Goal: Task Accomplishment & Management: Use online tool/utility

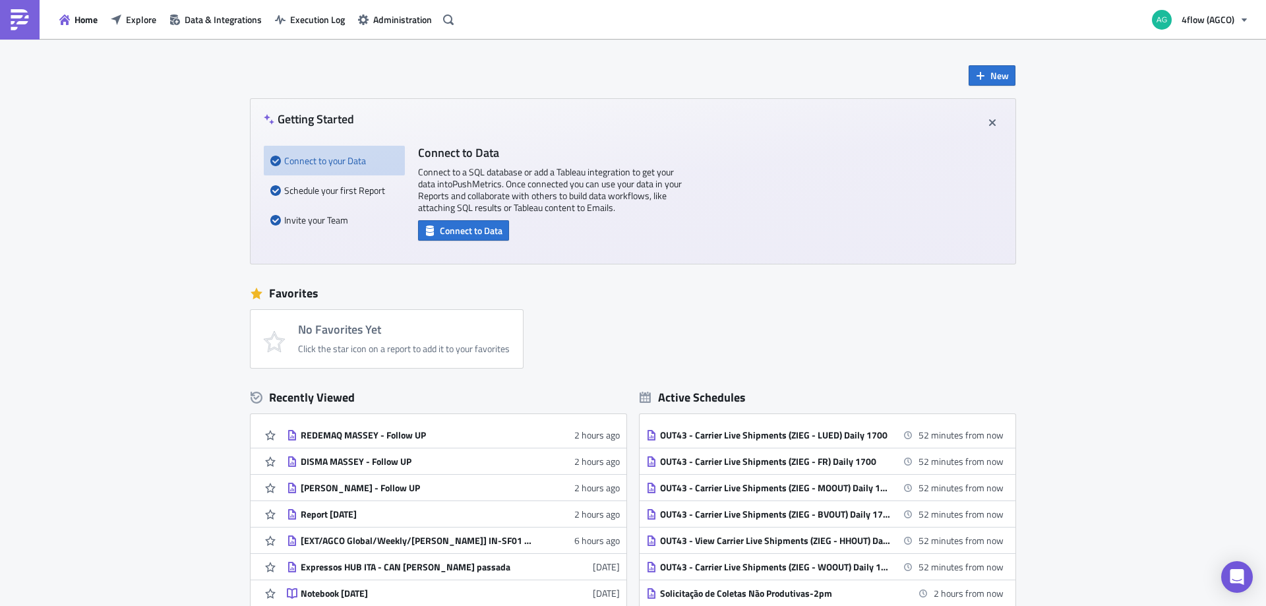
drag, startPoint x: 104, startPoint y: 336, endPoint x: 81, endPoint y: 347, distance: 25.7
click at [104, 336] on div "New Getting Started Connect to your Data Schedule your first Report Invite your…" at bounding box center [633, 392] width 1266 height 707
click at [128, 18] on span "Explore" at bounding box center [141, 20] width 30 height 14
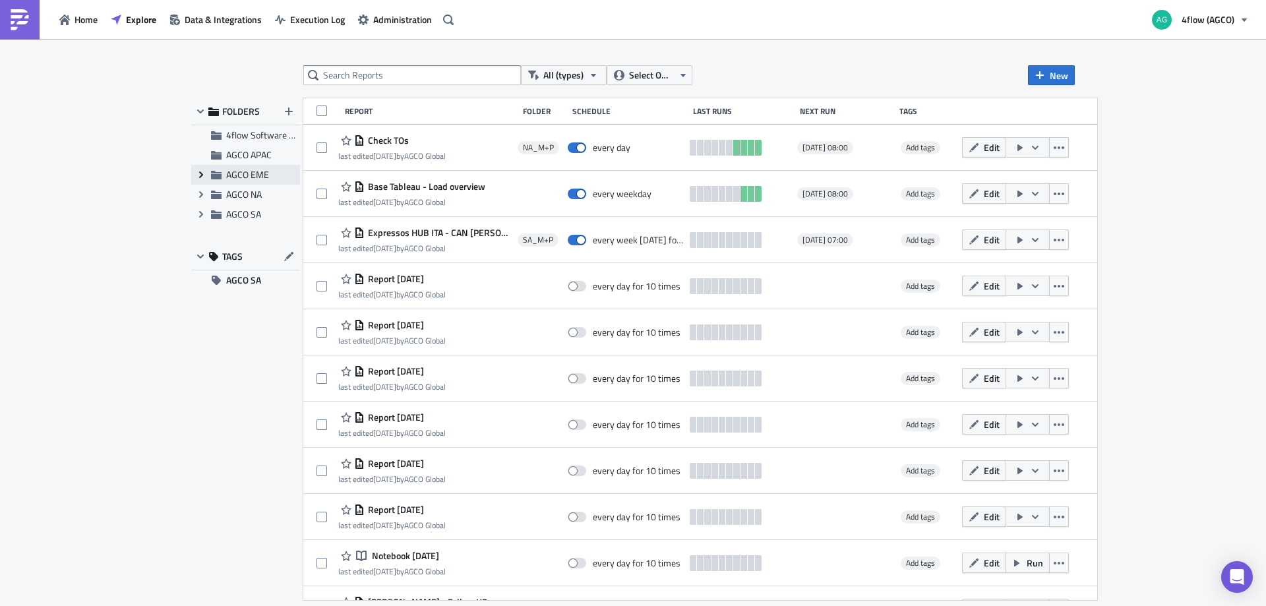
click at [198, 169] on icon "Expand group" at bounding box center [201, 174] width 11 height 11
click at [268, 214] on span "EME_M+P" at bounding box center [262, 214] width 43 height 14
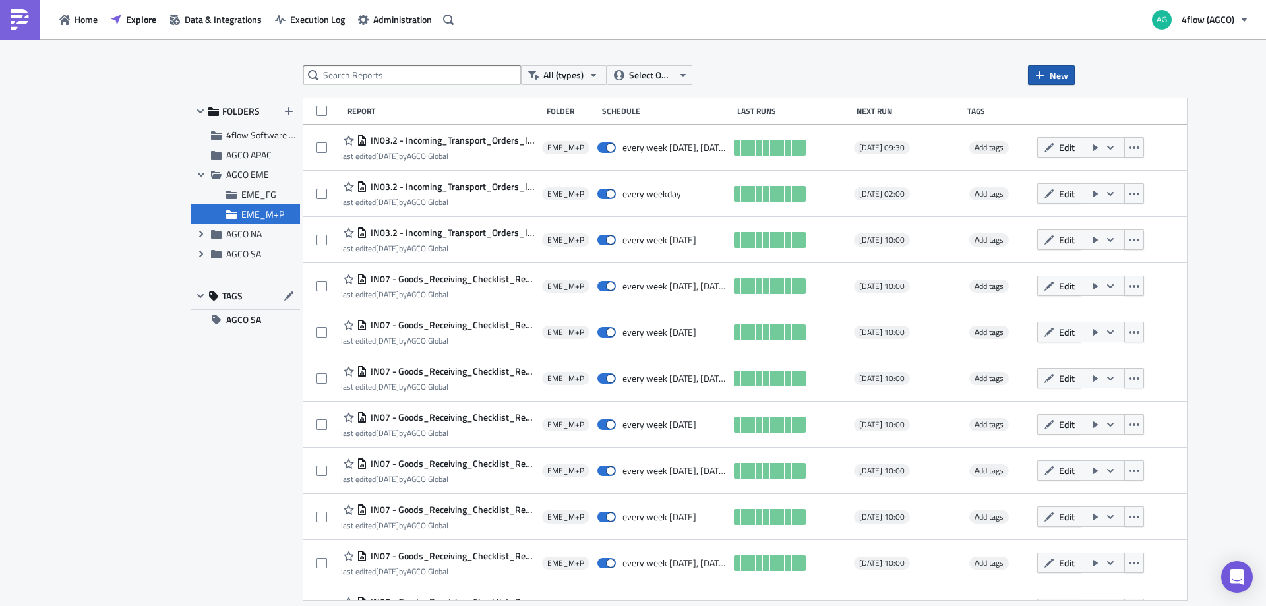
click at [1055, 74] on span "New" at bounding box center [1059, 76] width 18 height 14
click at [1059, 109] on div "Report" at bounding box center [1096, 108] width 88 height 13
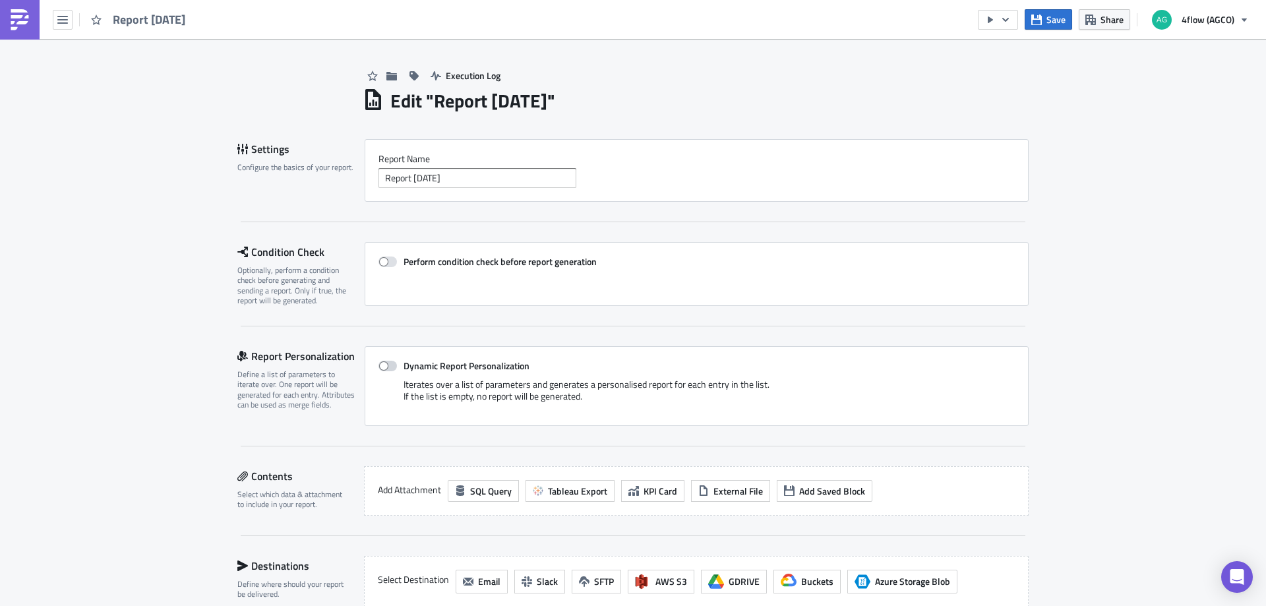
click at [378, 362] on span at bounding box center [387, 366] width 18 height 11
click at [381, 362] on input "Dynamic Report Personalization" at bounding box center [385, 366] width 9 height 9
checkbox input "true"
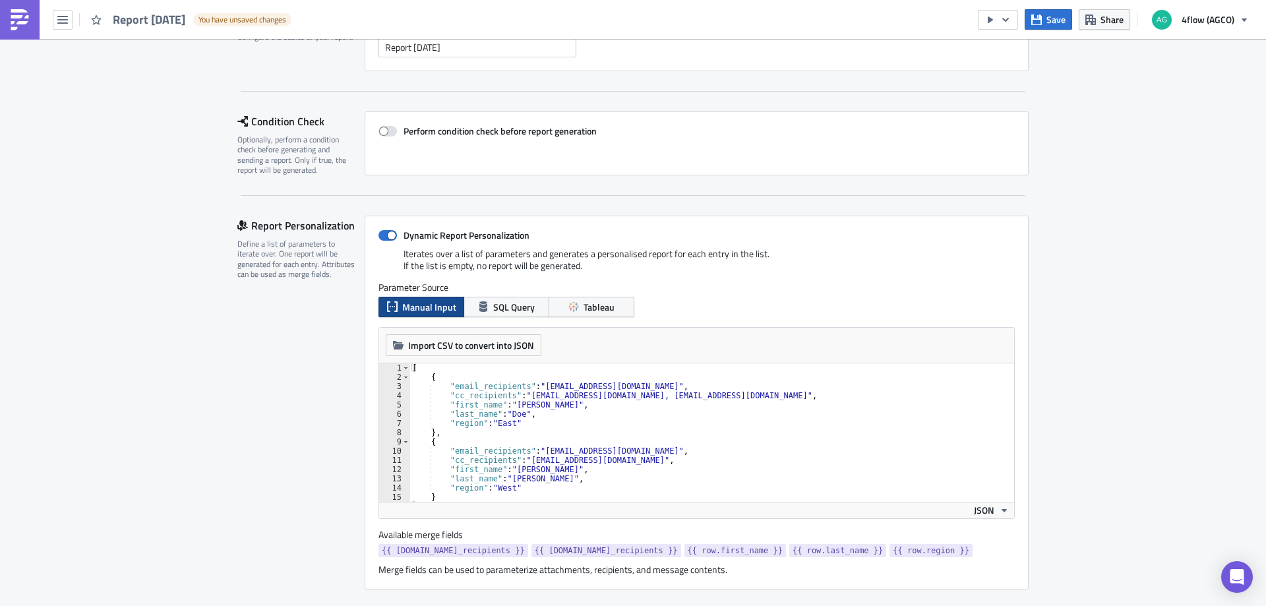
scroll to position [132, 0]
click at [578, 309] on button "Tableau" at bounding box center [592, 305] width 86 height 20
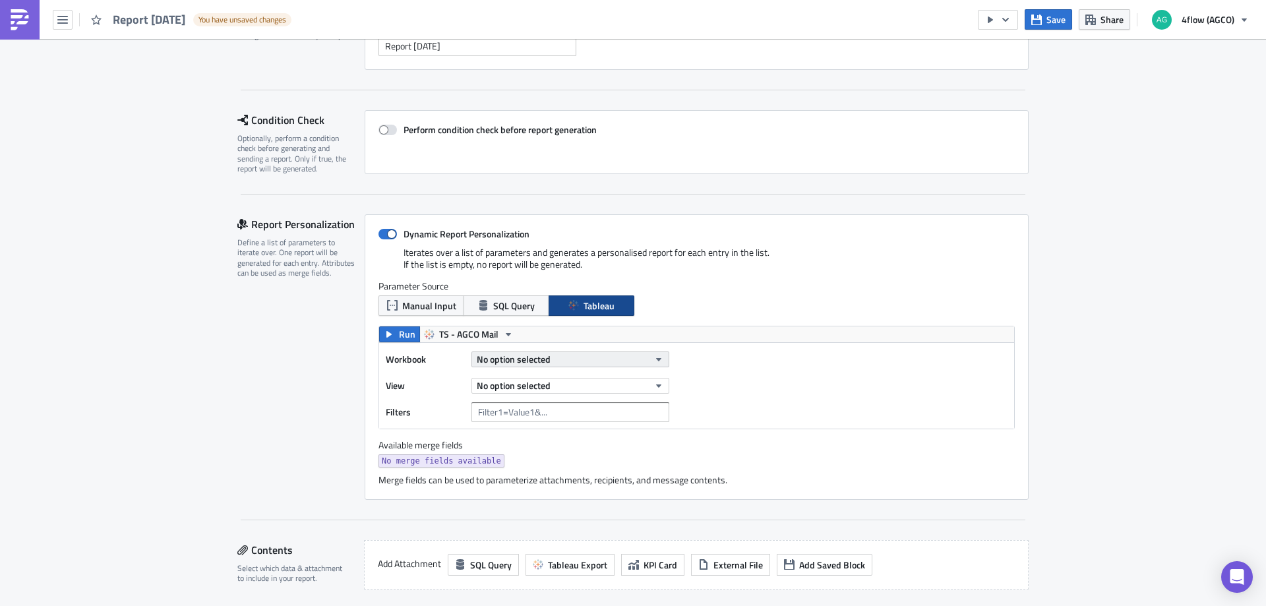
click at [500, 359] on span "No option selected" at bounding box center [514, 359] width 74 height 14
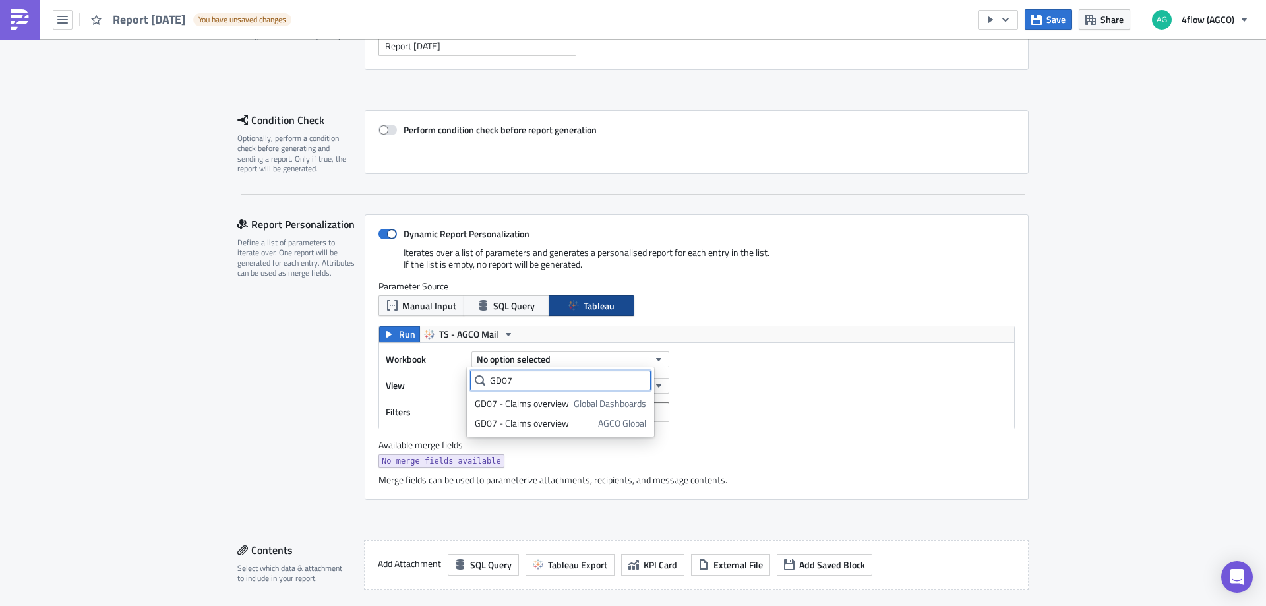
type input "GD07"
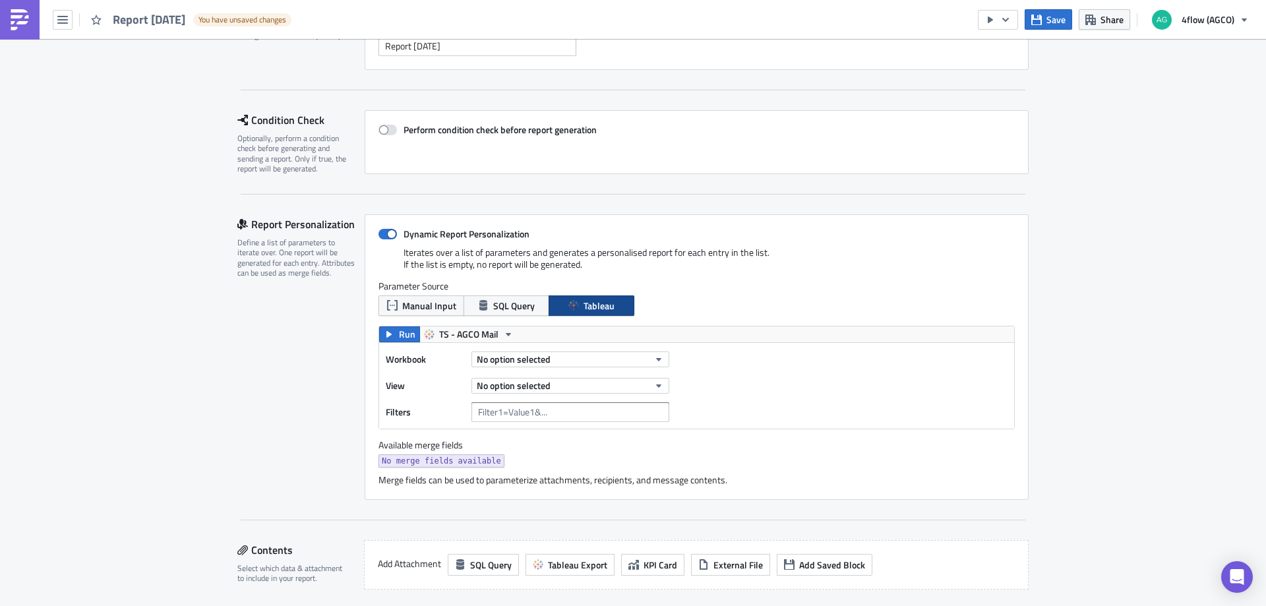
click at [251, 353] on div "Report Personalization Define a list of parameters to iterate over. One report …" at bounding box center [300, 357] width 127 height 286
click at [533, 359] on span "No option selected" at bounding box center [514, 359] width 74 height 14
click at [540, 399] on div "GD07 - Claims overview" at bounding box center [522, 403] width 94 height 13
click at [510, 386] on span "No option selected" at bounding box center [514, 385] width 74 height 14
click at [518, 470] on div "Overview list" at bounding box center [533, 469] width 117 height 13
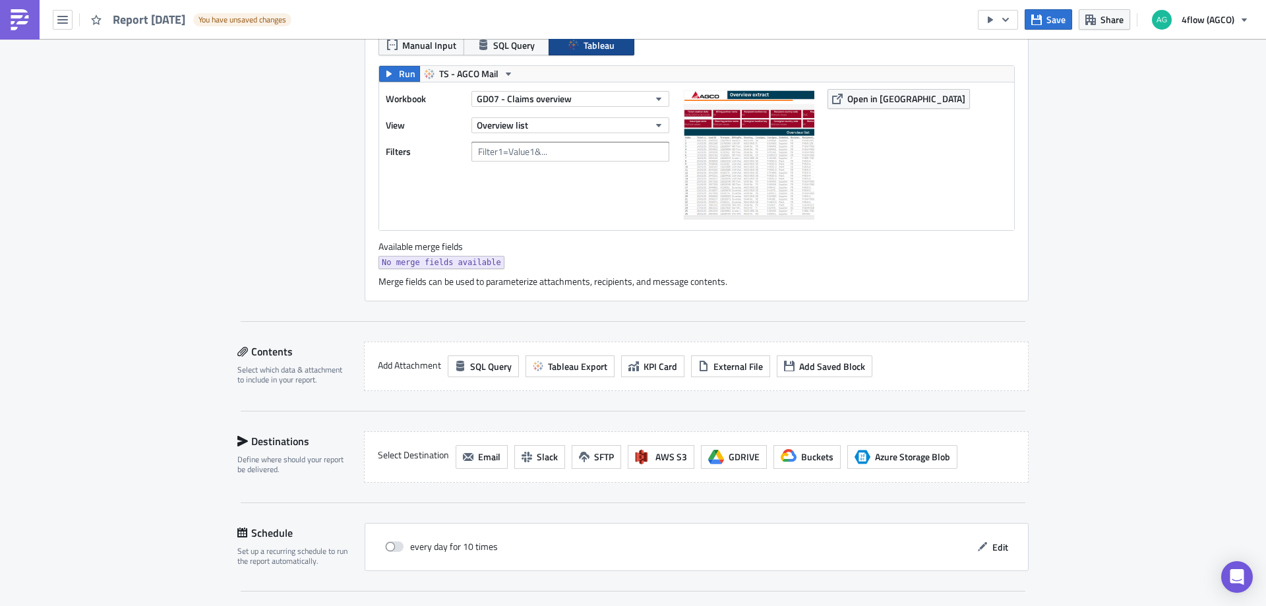
scroll to position [396, 0]
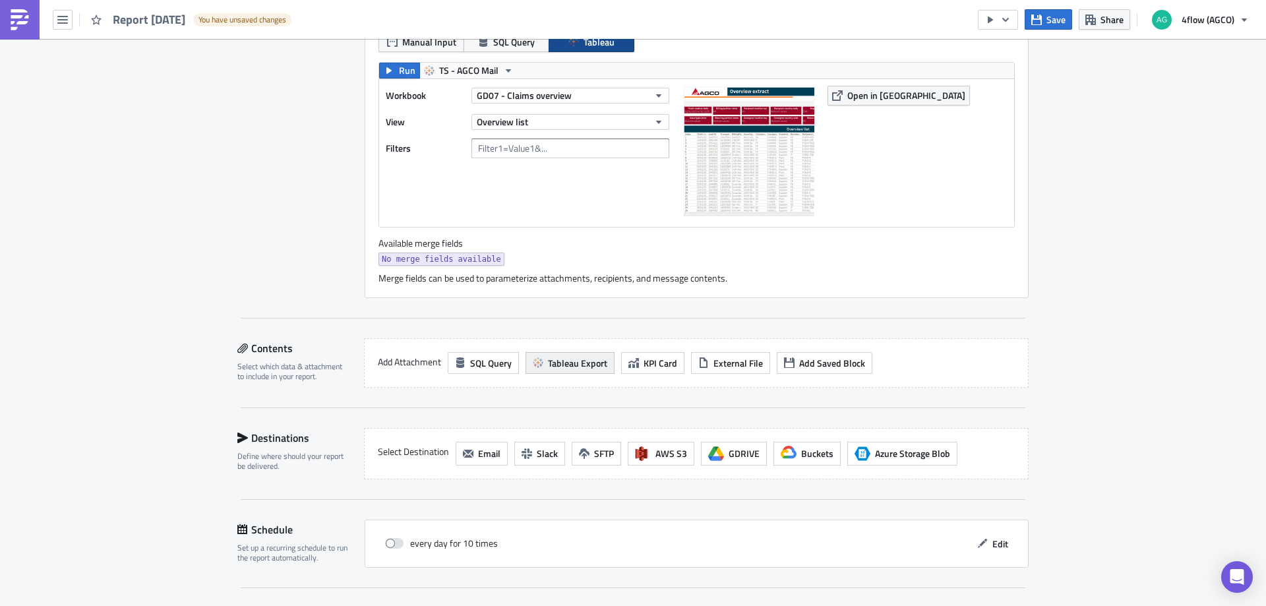
click at [576, 365] on span "Tableau Export" at bounding box center [577, 363] width 59 height 14
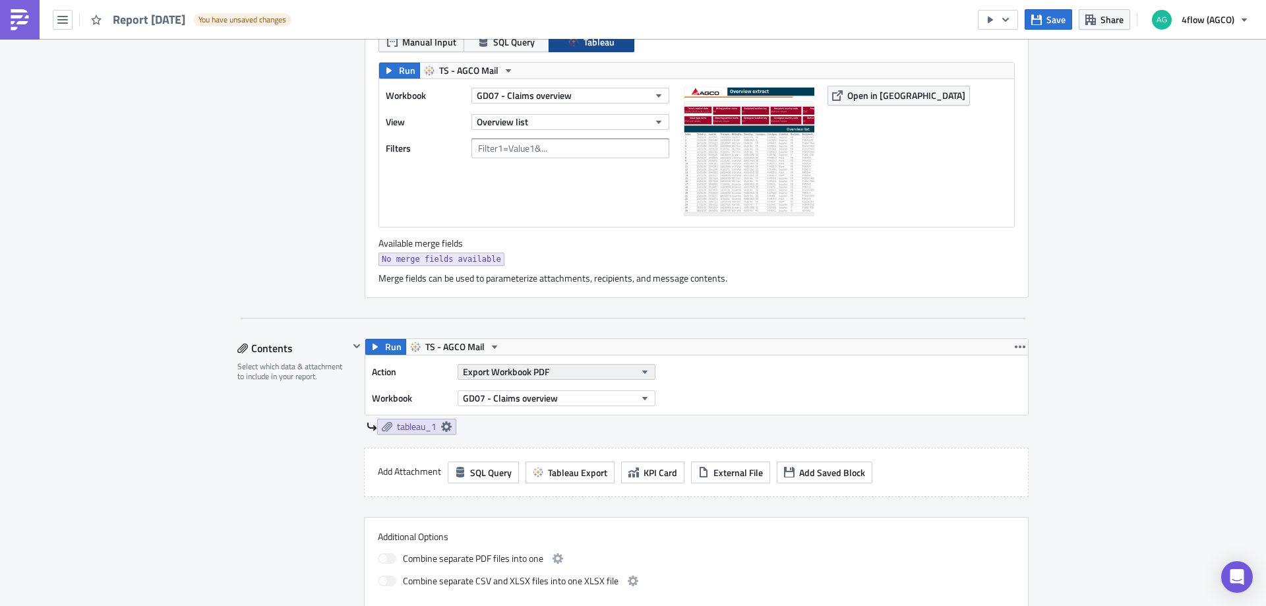
click at [551, 373] on button "Export Workbook PDF" at bounding box center [557, 372] width 198 height 16
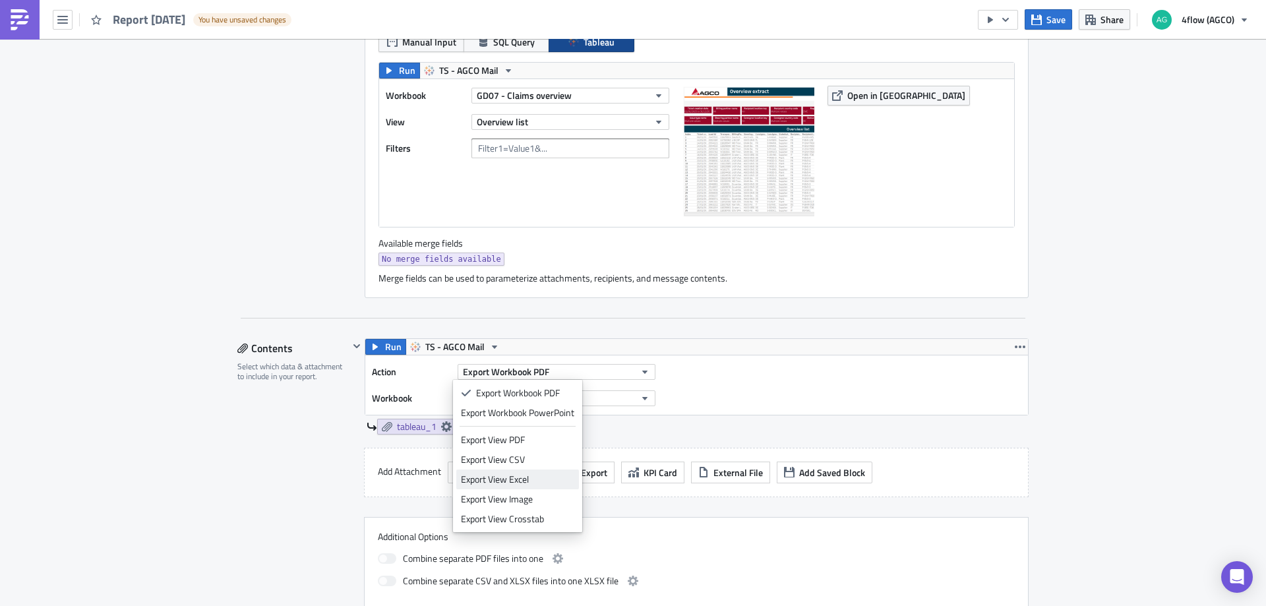
click at [533, 477] on div "Export View Excel" at bounding box center [517, 479] width 113 height 13
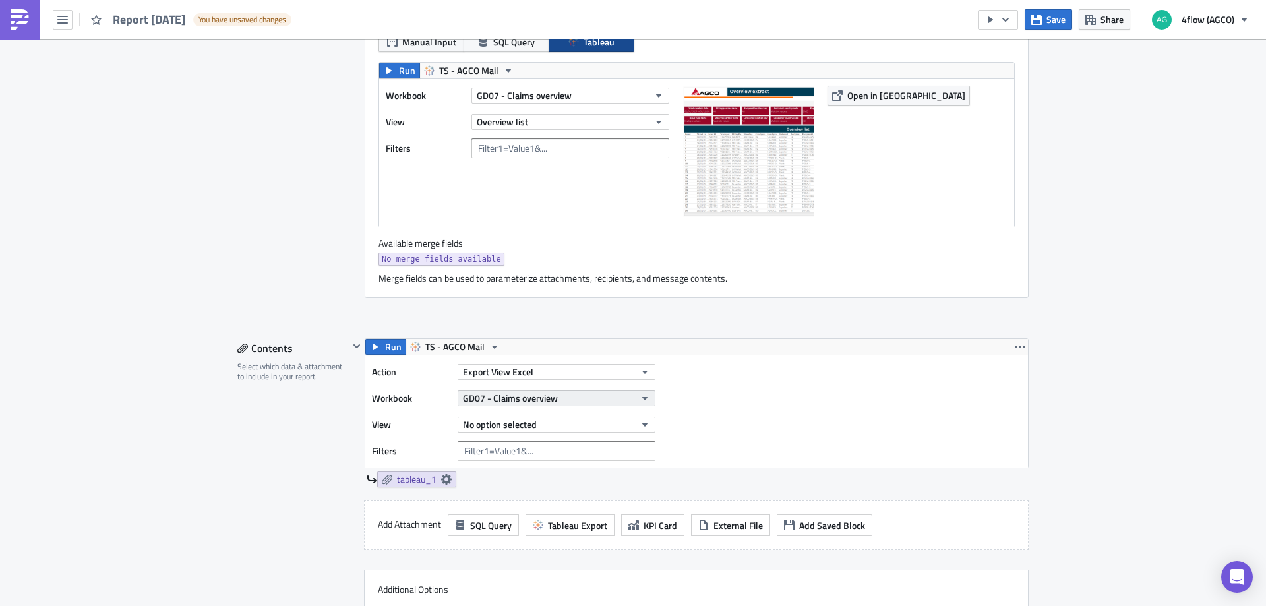
click at [549, 394] on span "GD07 - Claims overview" at bounding box center [510, 398] width 95 height 14
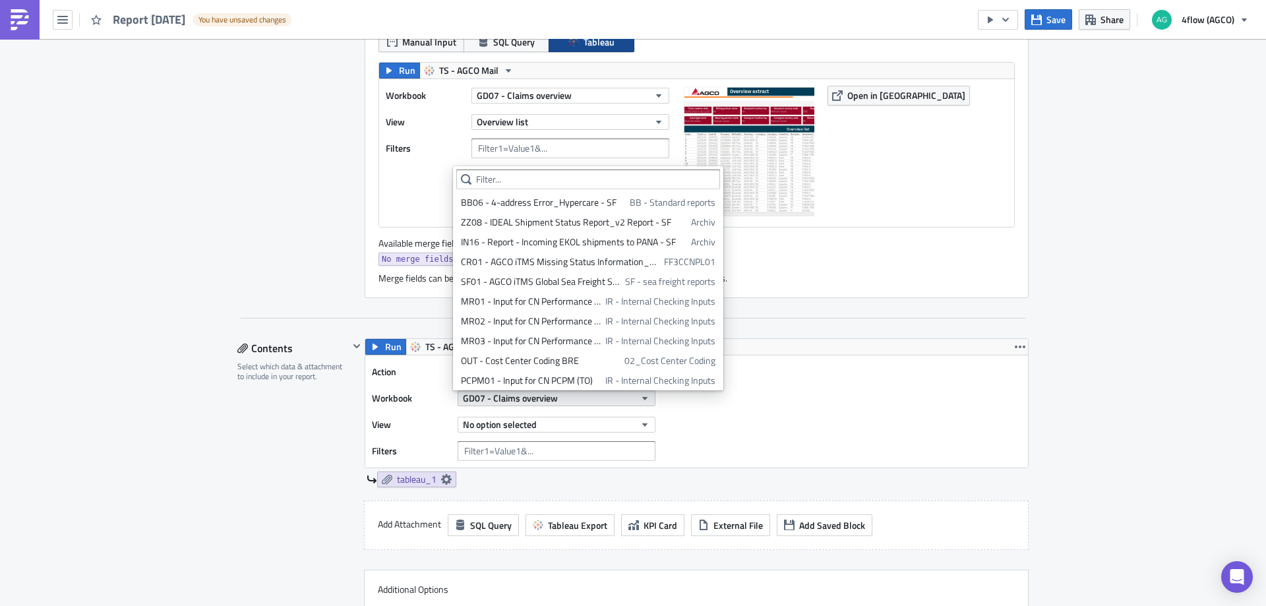
click at [549, 394] on span "GD07 - Claims overview" at bounding box center [510, 398] width 95 height 14
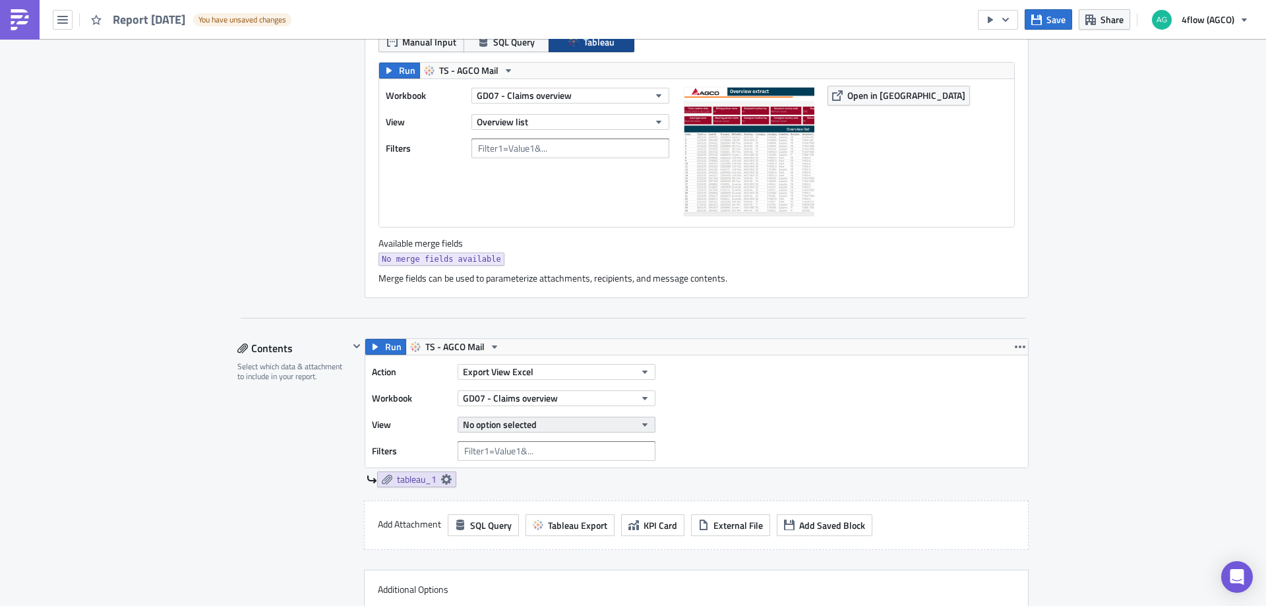
click at [531, 425] on span "No option selected" at bounding box center [500, 424] width 74 height 14
click at [390, 476] on link "tableau_1" at bounding box center [416, 479] width 79 height 16
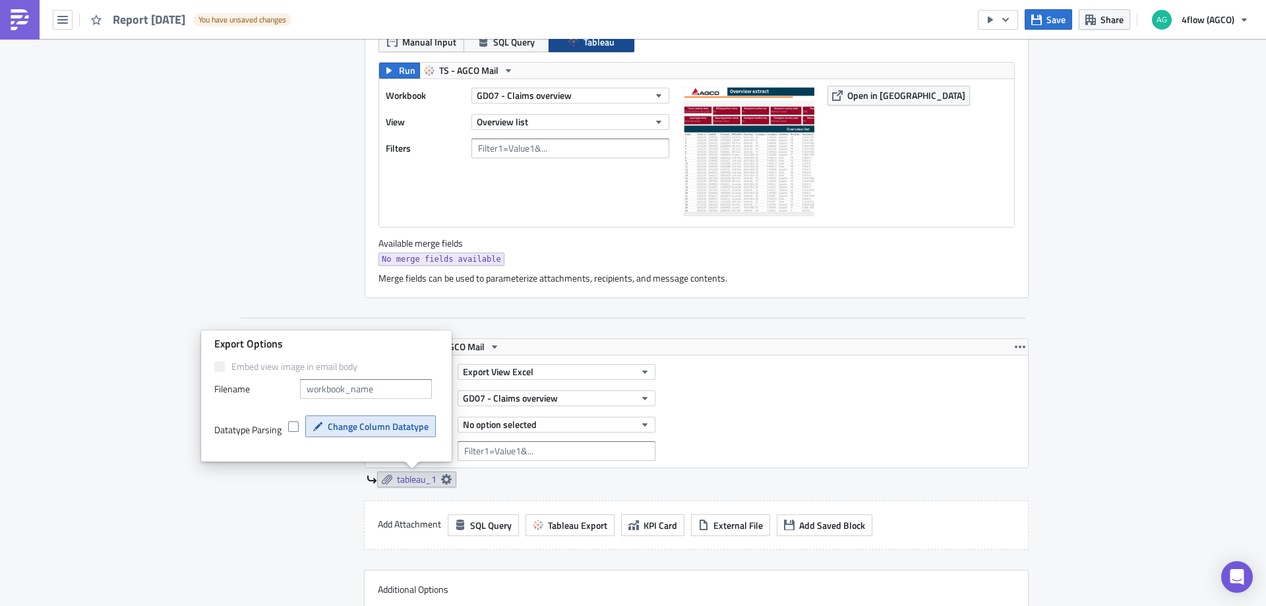
click at [353, 427] on span "Change Column Datatype" at bounding box center [378, 426] width 101 height 14
click at [293, 431] on span at bounding box center [293, 426] width 11 height 11
click at [293, 431] on input "checkbox" at bounding box center [295, 427] width 9 height 9
click at [332, 423] on span "Change Column Datatype" at bounding box center [378, 426] width 101 height 14
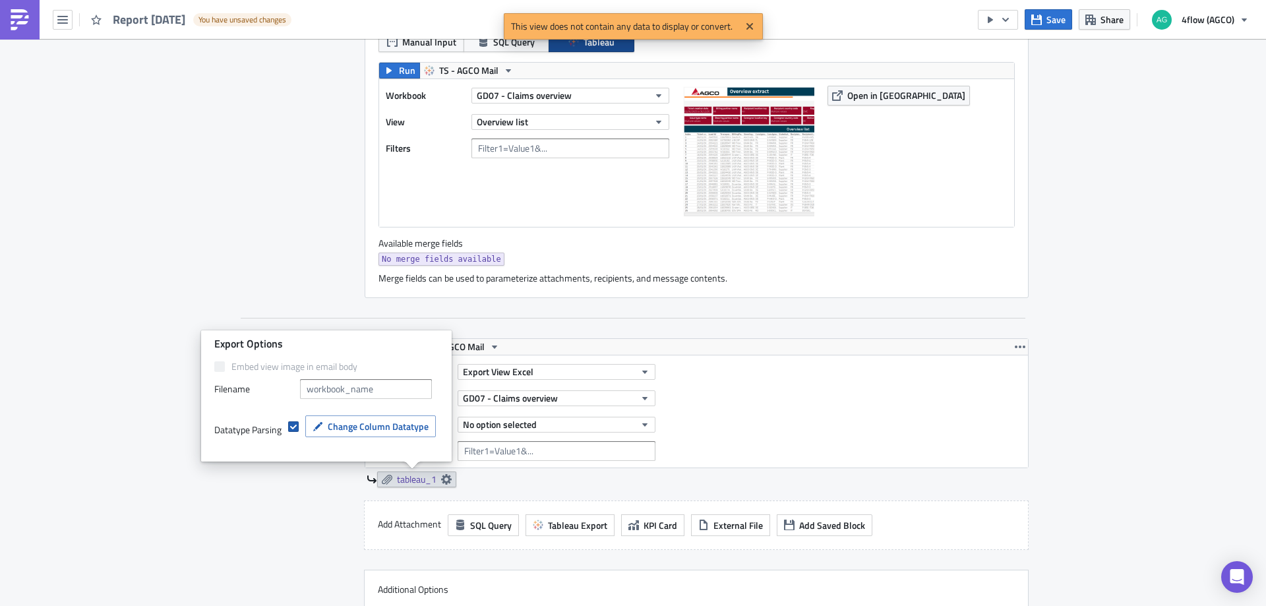
click at [294, 427] on span at bounding box center [293, 426] width 11 height 11
click at [294, 427] on input "checkbox" at bounding box center [295, 427] width 9 height 9
checkbox input "false"
click at [301, 491] on div "Contents Select which data & attachment to include in your report." at bounding box center [292, 500] width 111 height 324
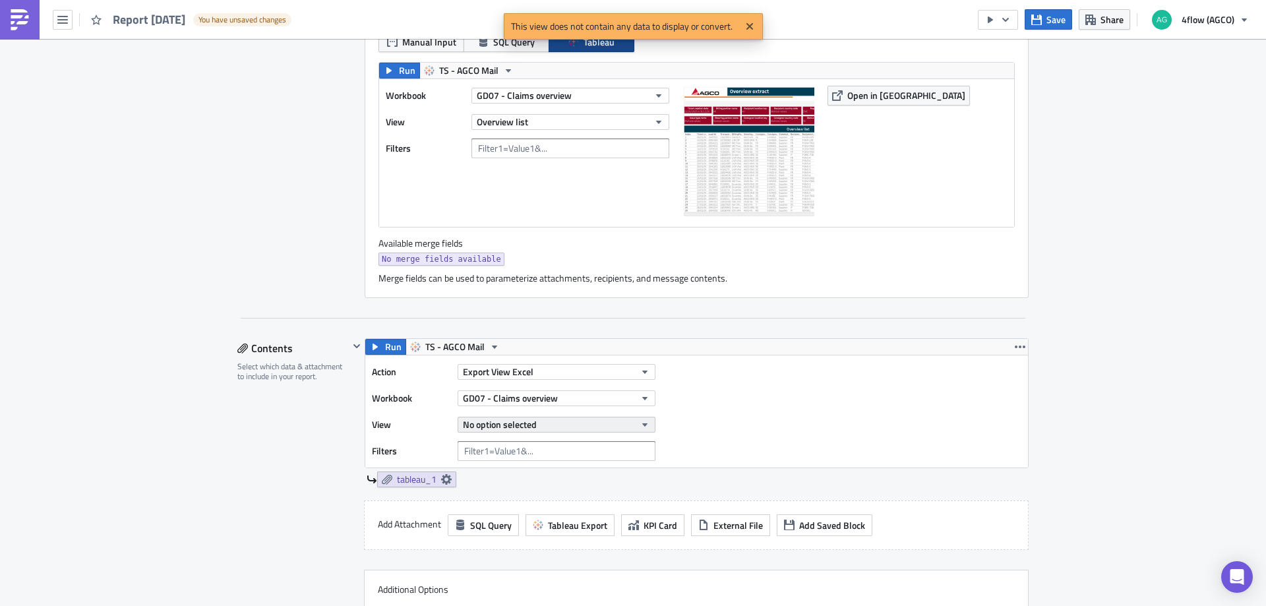
click at [558, 424] on button "No option selected" at bounding box center [557, 425] width 198 height 16
click at [837, 433] on div "Action Export View Excel Workbook GD07 - Claims overview View No option selecte…" at bounding box center [696, 411] width 663 height 112
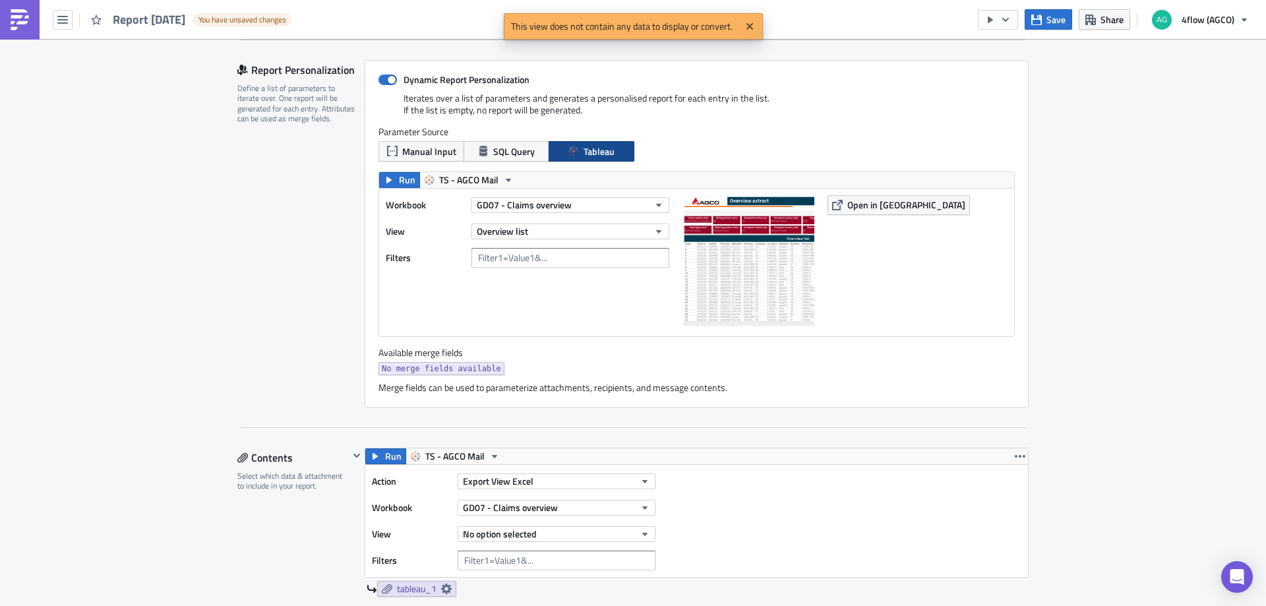
scroll to position [264, 0]
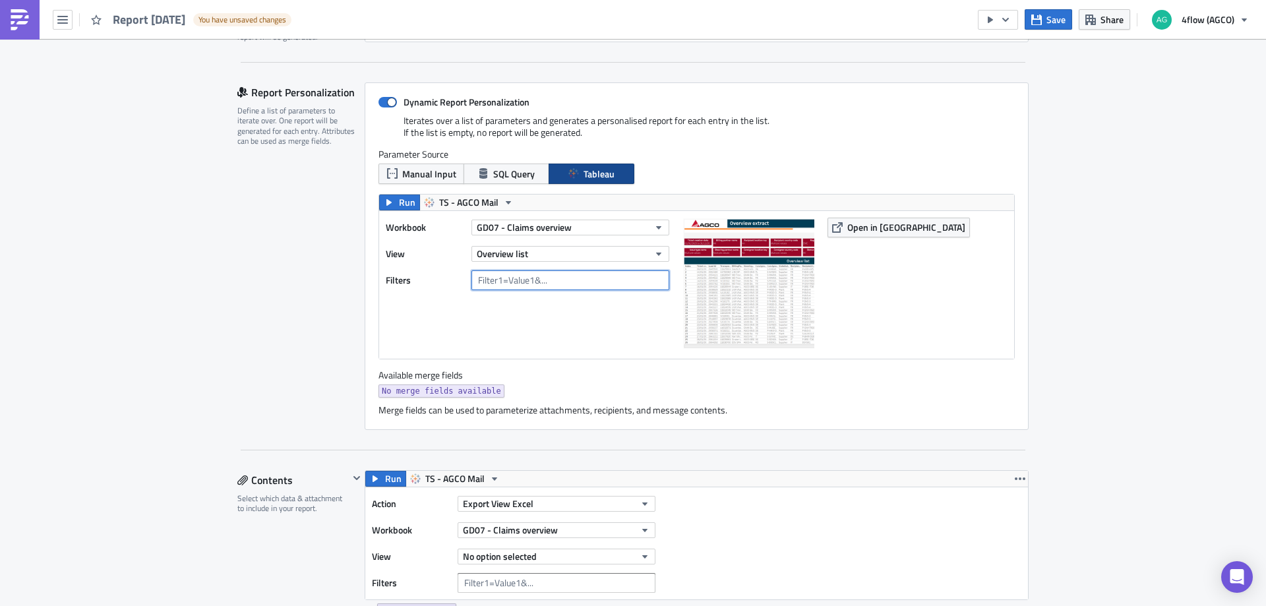
click at [519, 281] on input "text" at bounding box center [570, 280] width 198 height 20
click at [381, 105] on span at bounding box center [387, 102] width 18 height 11
click at [381, 105] on input "Dynamic Report Personalization" at bounding box center [385, 102] width 9 height 9
checkbox input "false"
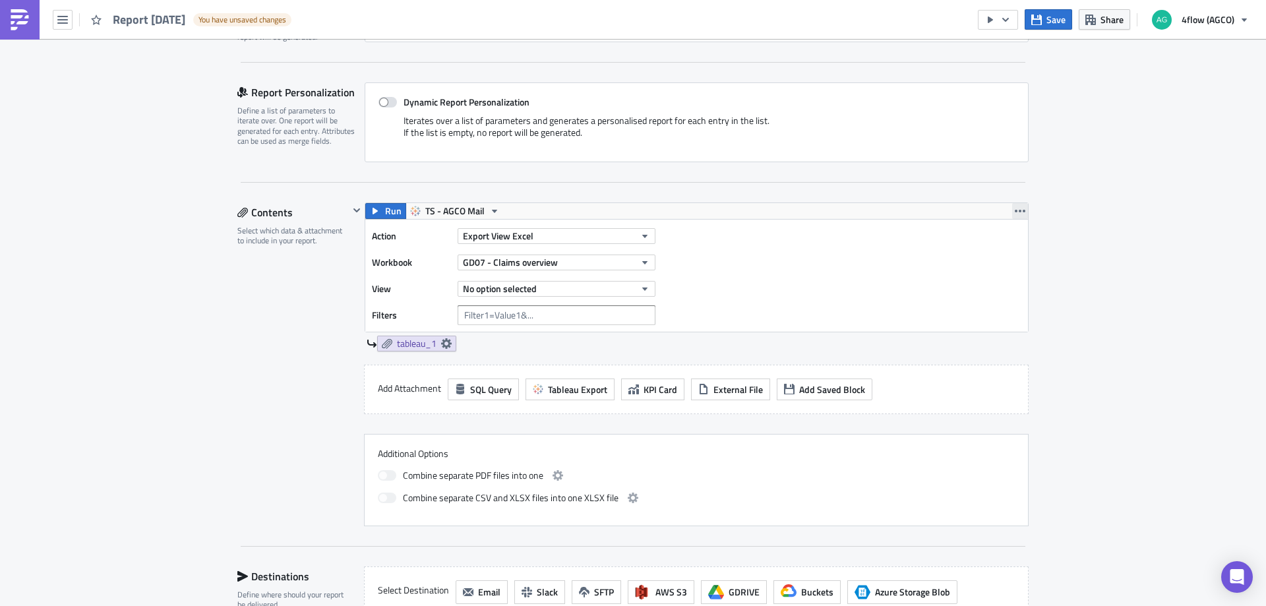
click at [1012, 212] on button "button" at bounding box center [1020, 211] width 16 height 16
click at [1006, 286] on div "Remove" at bounding box center [1023, 288] width 88 height 13
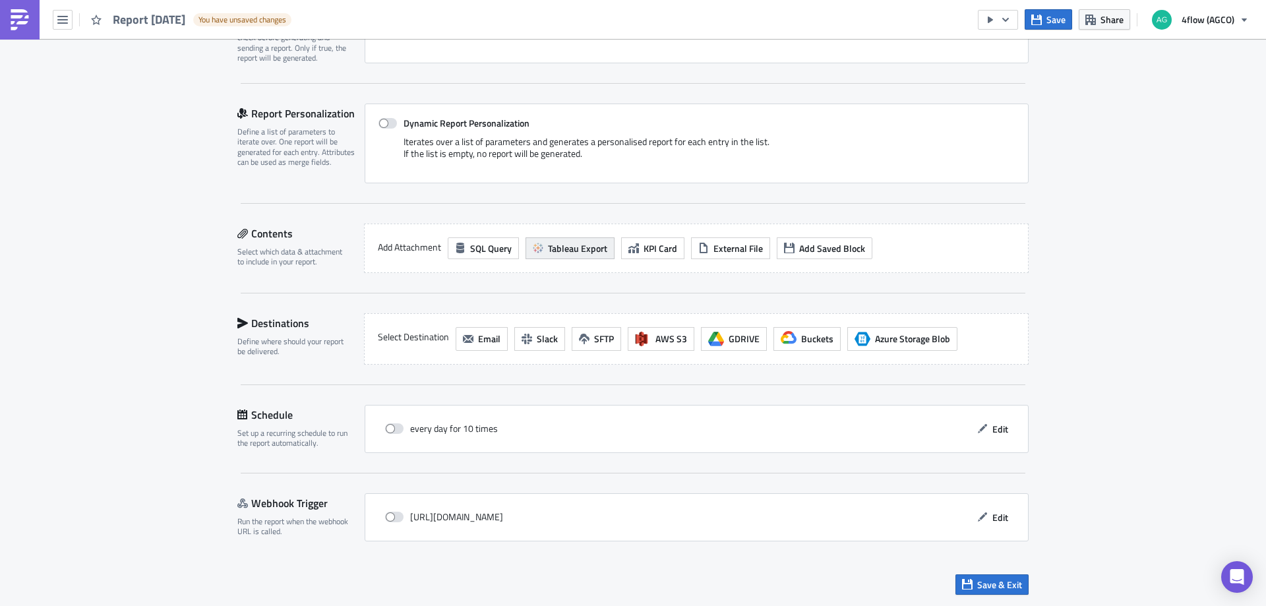
click at [572, 246] on span "Tableau Export" at bounding box center [577, 248] width 59 height 14
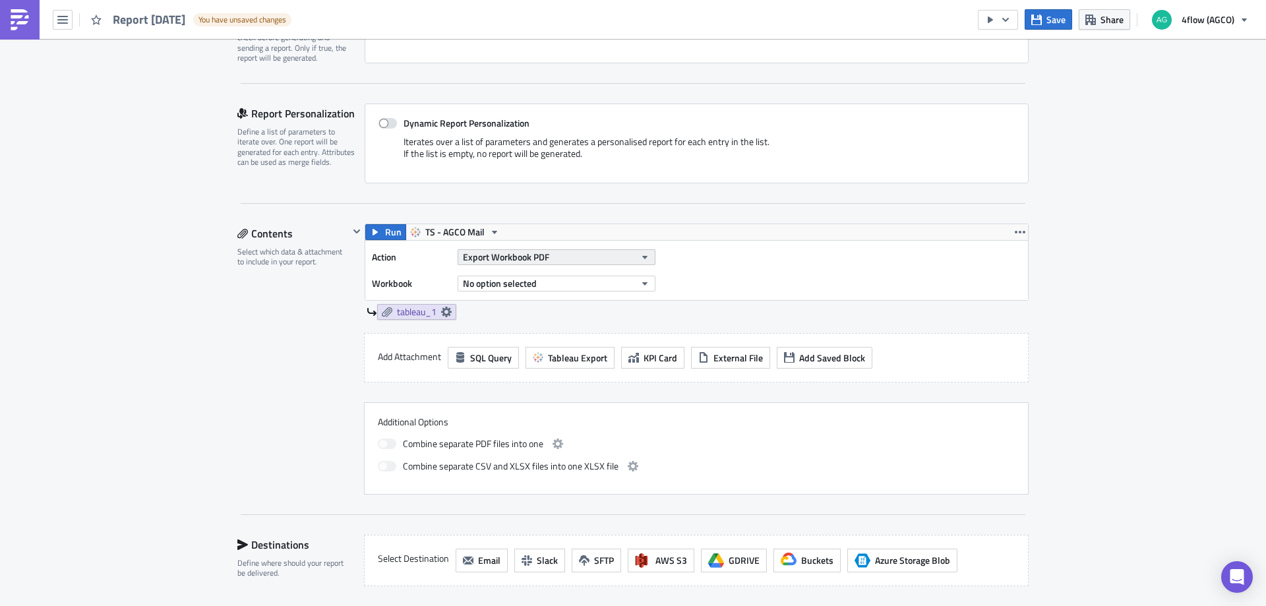
click at [578, 255] on button "Export Workbook PDF" at bounding box center [557, 257] width 198 height 16
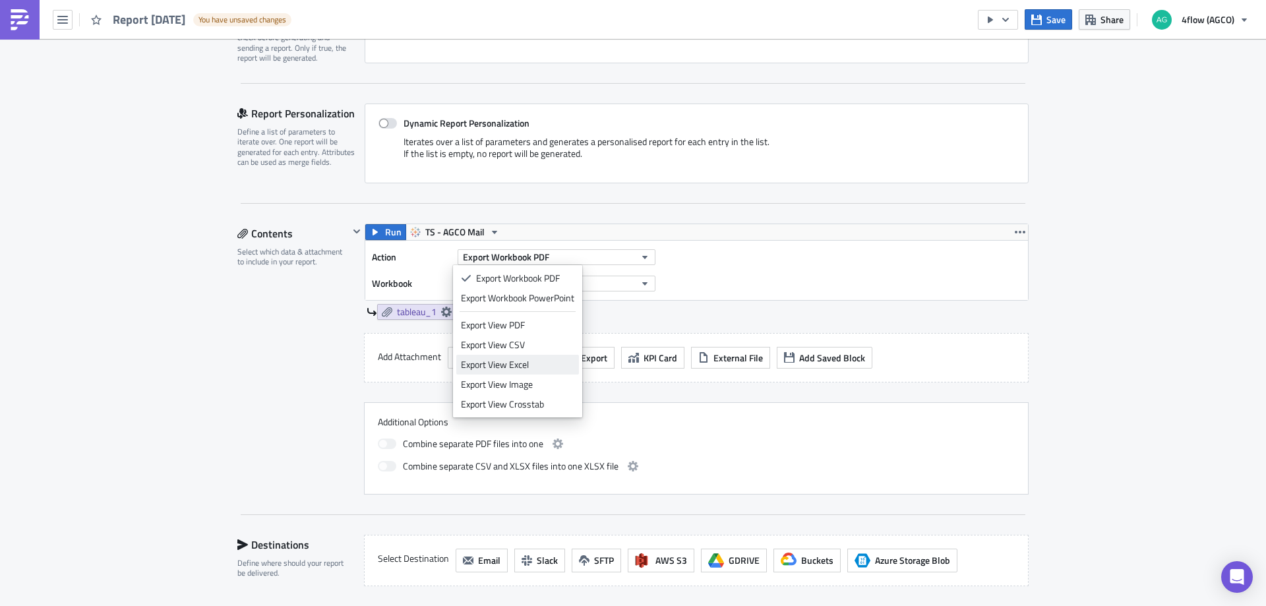
click at [531, 362] on div "Export View Excel" at bounding box center [517, 364] width 113 height 13
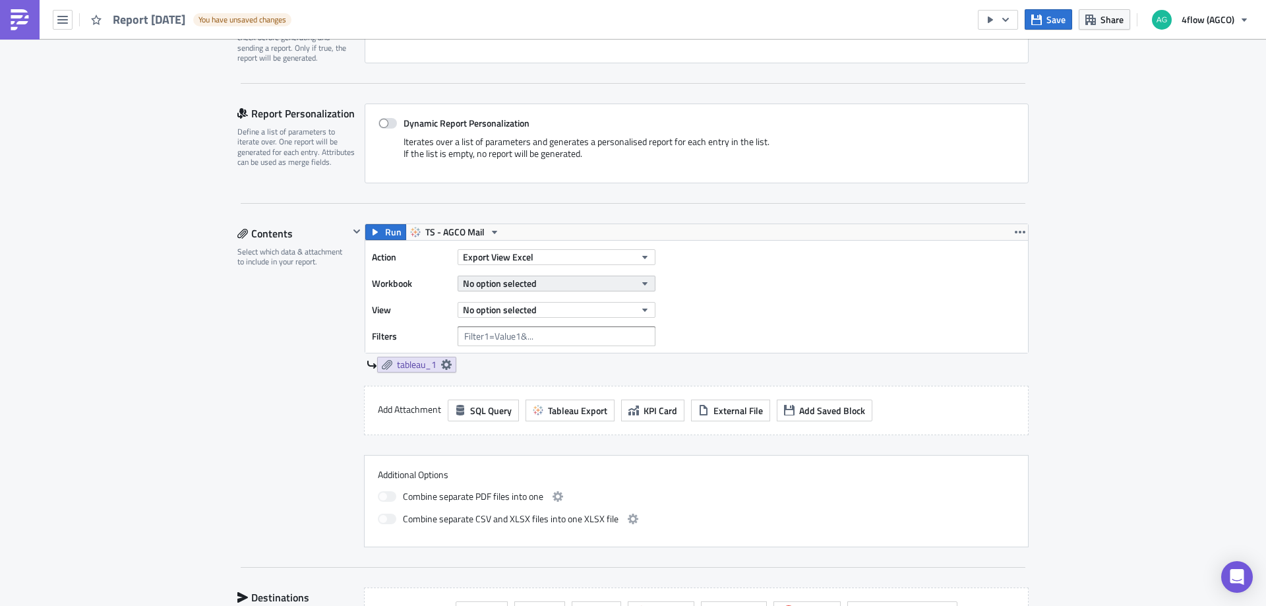
click at [524, 283] on span "No option selected" at bounding box center [500, 283] width 74 height 14
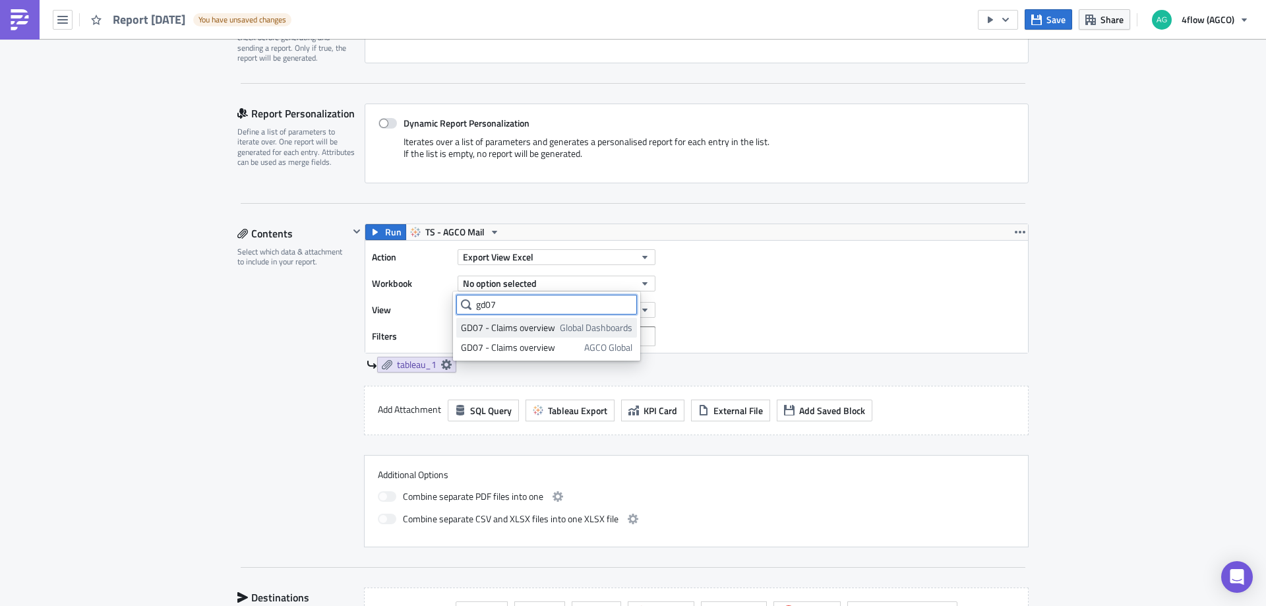
type input "gd07"
click at [519, 329] on div "GD07 - Claims overview" at bounding box center [508, 327] width 94 height 13
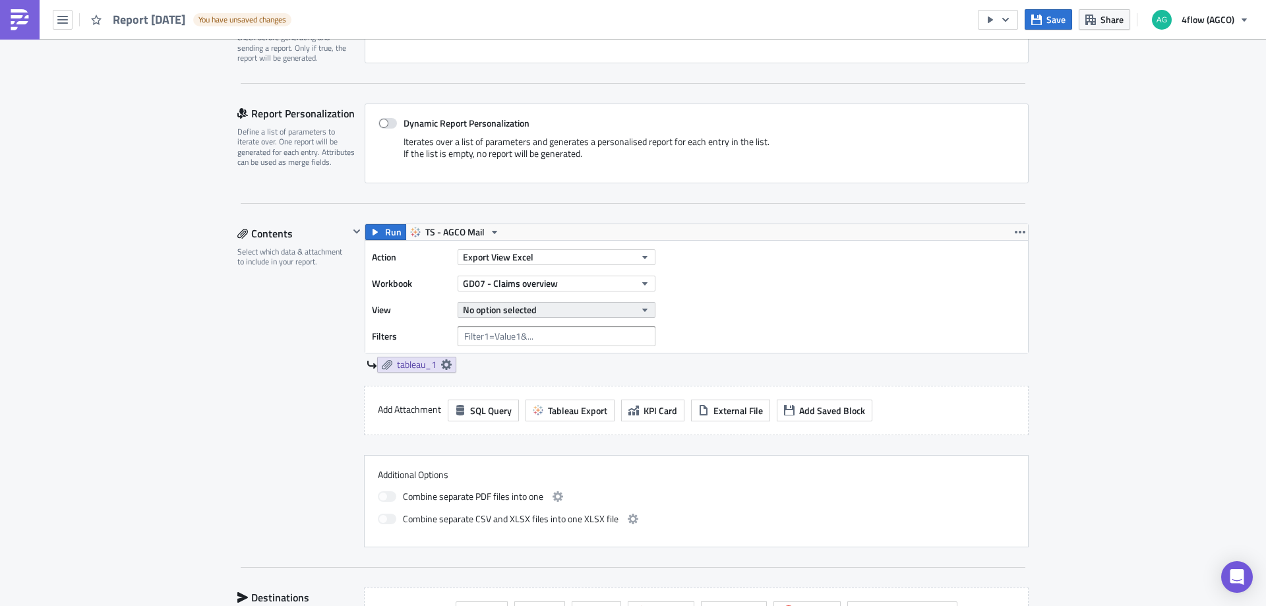
click at [519, 311] on span "No option selected" at bounding box center [500, 310] width 74 height 14
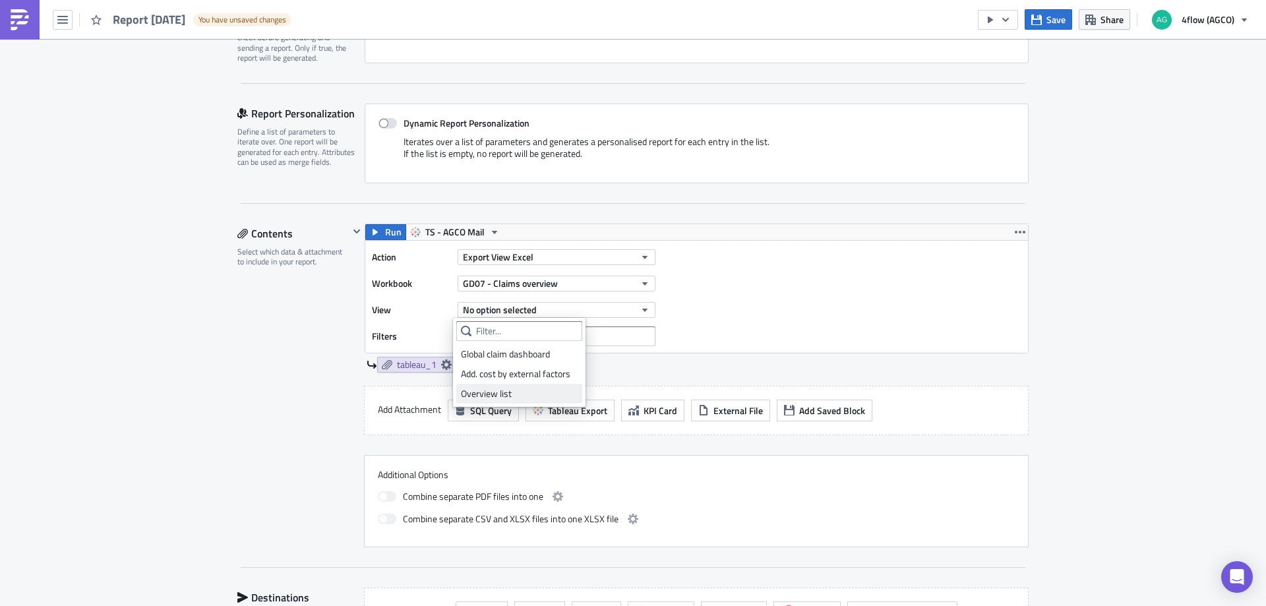
click at [506, 397] on div "Overview list" at bounding box center [519, 393] width 117 height 13
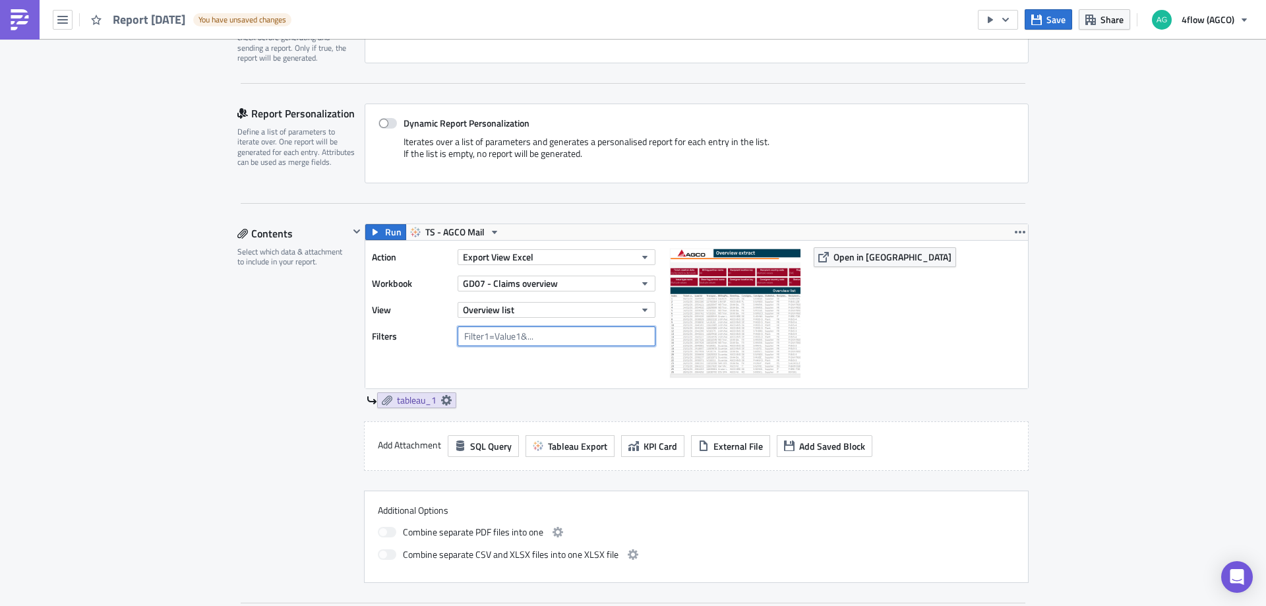
click at [488, 336] on input "text" at bounding box center [557, 336] width 198 height 20
click at [407, 404] on span "tableau_1" at bounding box center [417, 400] width 40 height 12
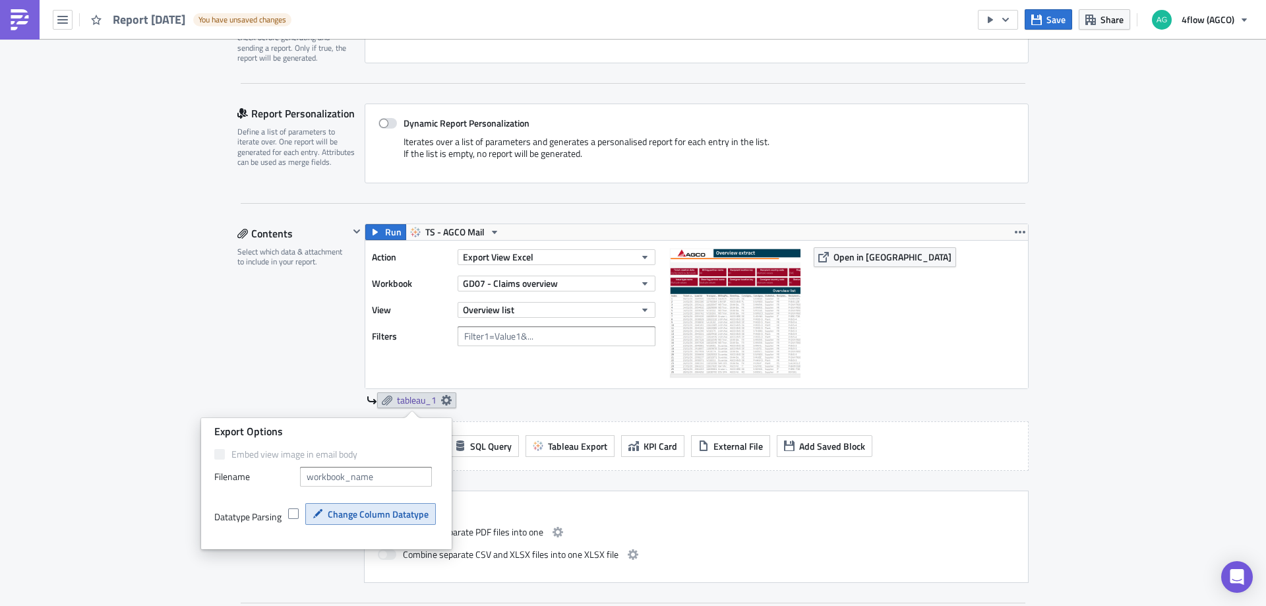
click at [336, 516] on span "Change Column Datatype" at bounding box center [378, 514] width 101 height 14
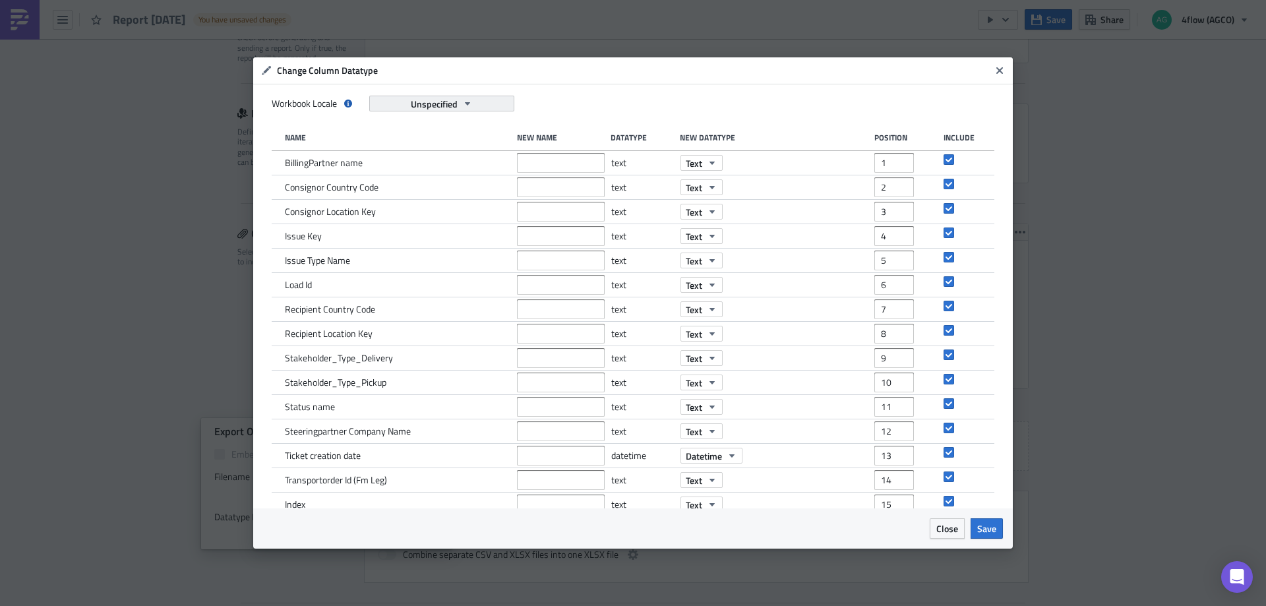
click at [469, 105] on icon "button" at bounding box center [467, 103] width 5 height 3
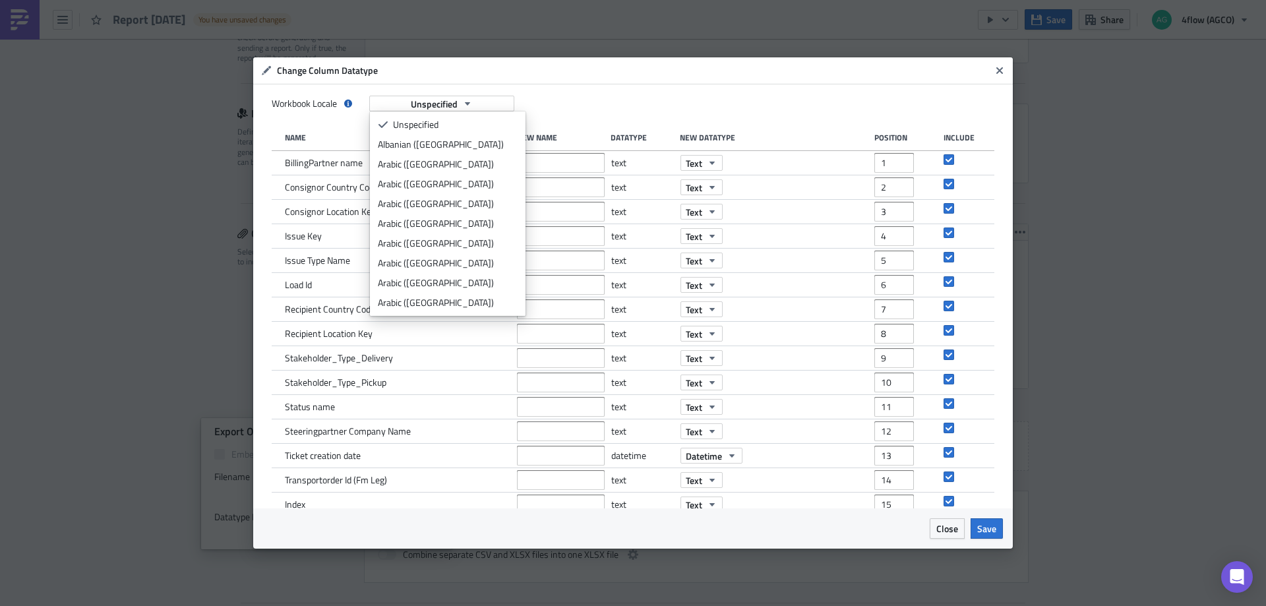
click at [556, 107] on div "Workbook Locale Unspecified" at bounding box center [633, 104] width 723 height 16
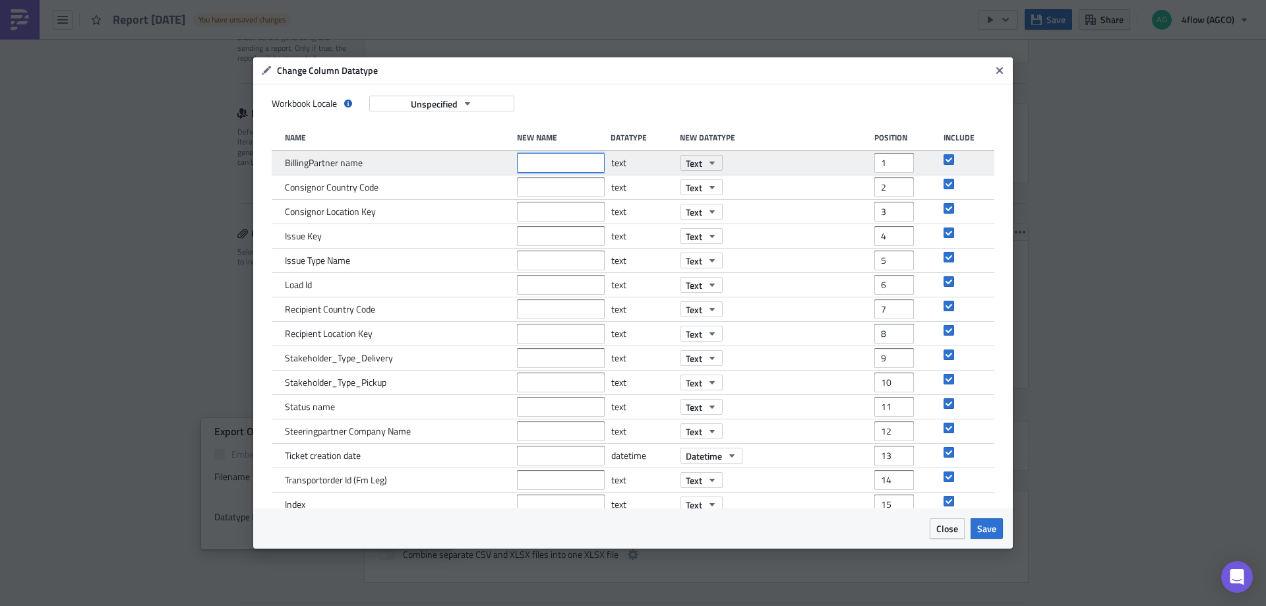
click at [558, 163] on input "text" at bounding box center [561, 163] width 88 height 20
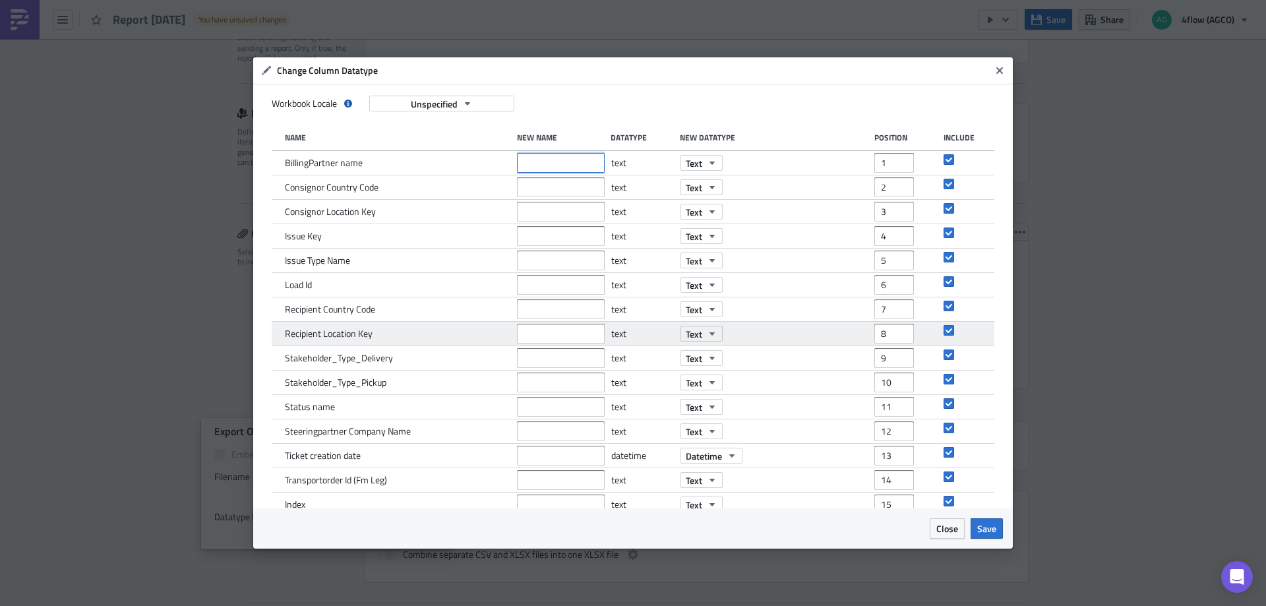
scroll to position [45, 0]
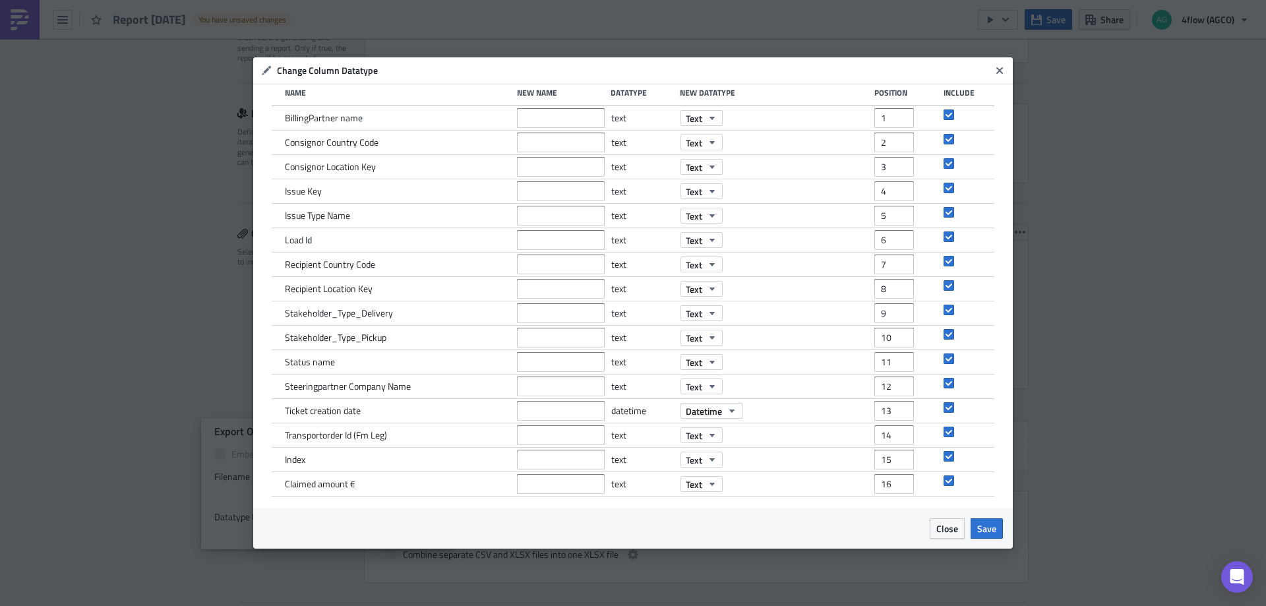
click at [1002, 71] on icon "Close" at bounding box center [999, 70] width 11 height 11
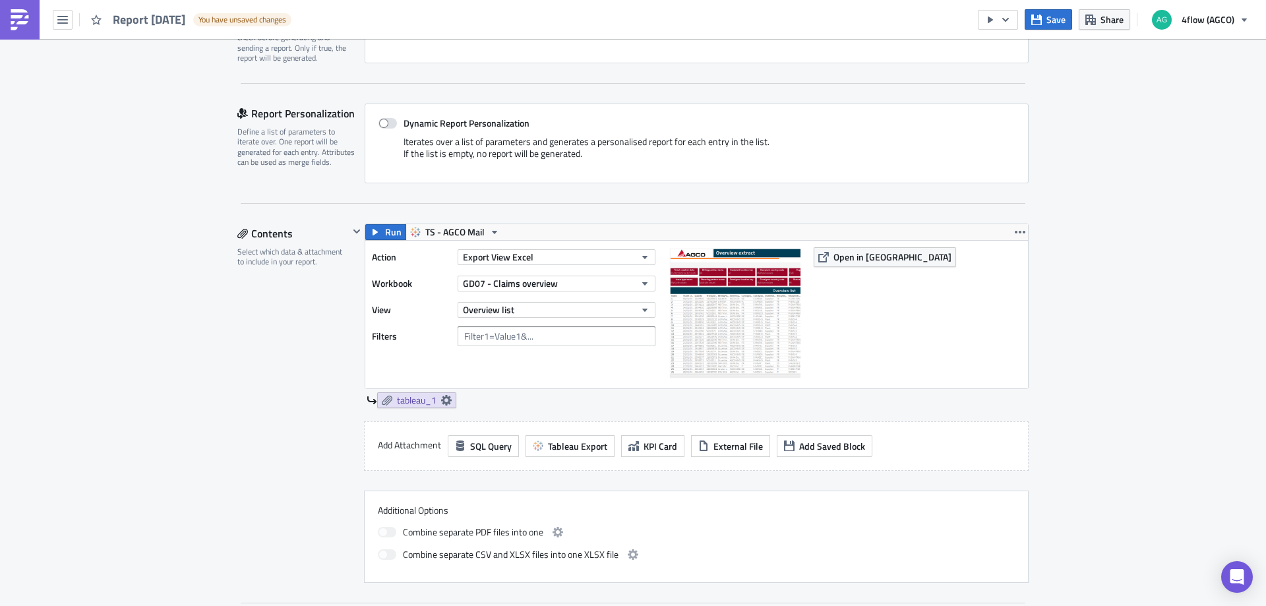
click at [283, 333] on div "Contents Select which data & attachment to include in your report." at bounding box center [292, 403] width 111 height 359
click at [514, 340] on input "text" at bounding box center [557, 336] width 198 height 20
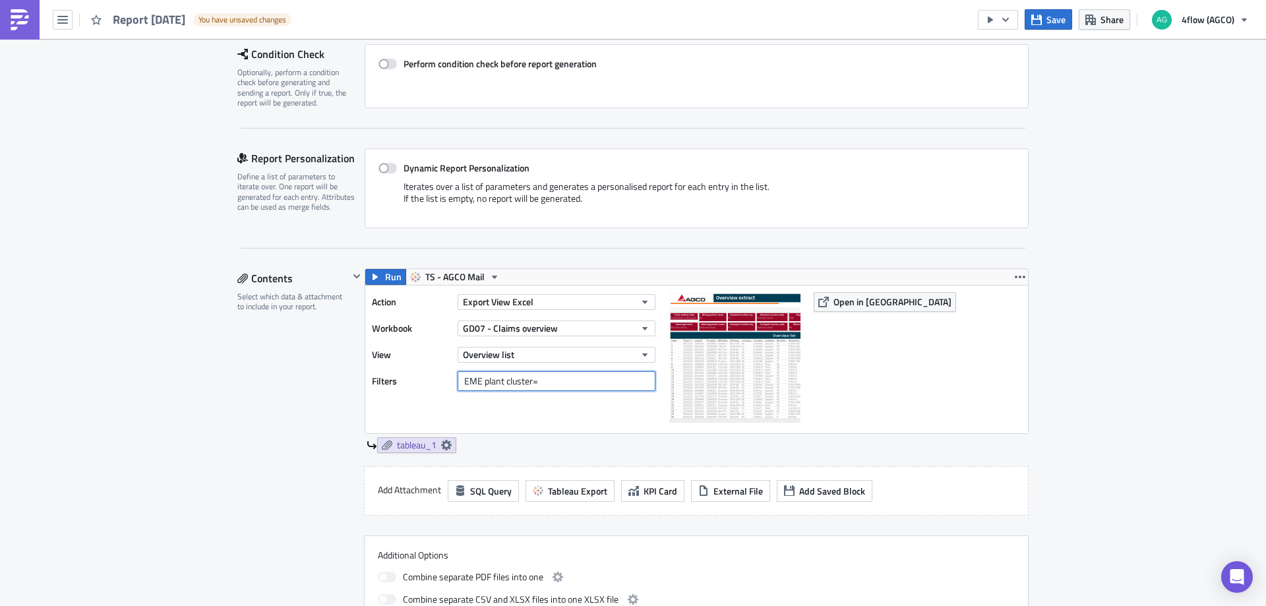
scroll to position [177, 0]
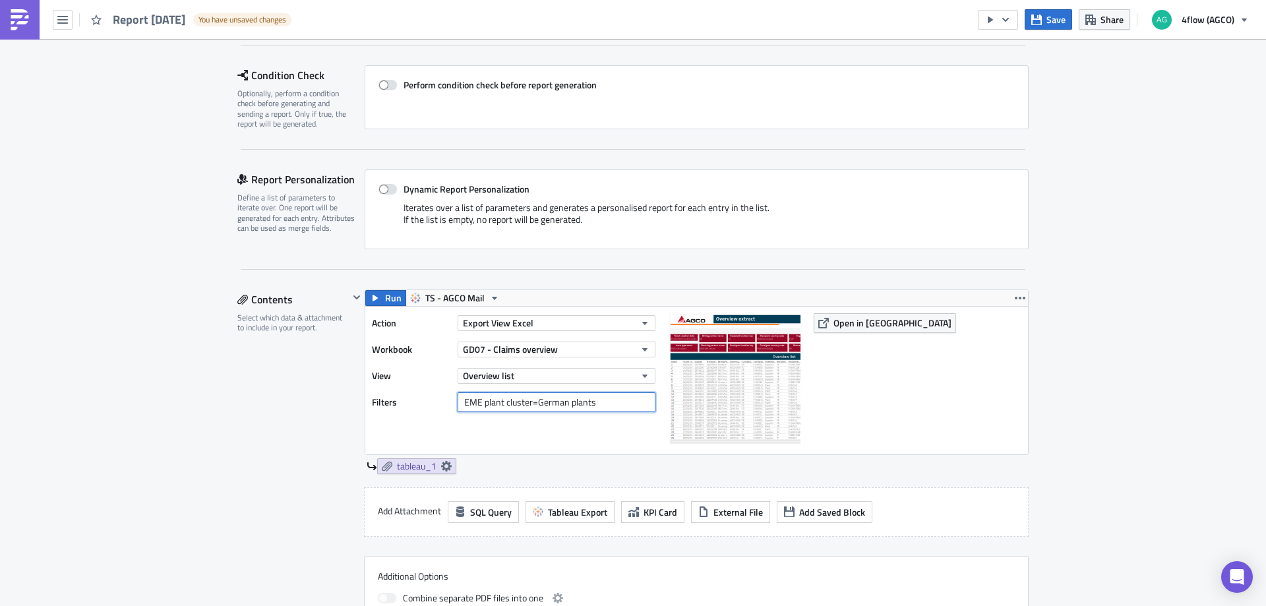
type input "EME plant cluster=German plants"
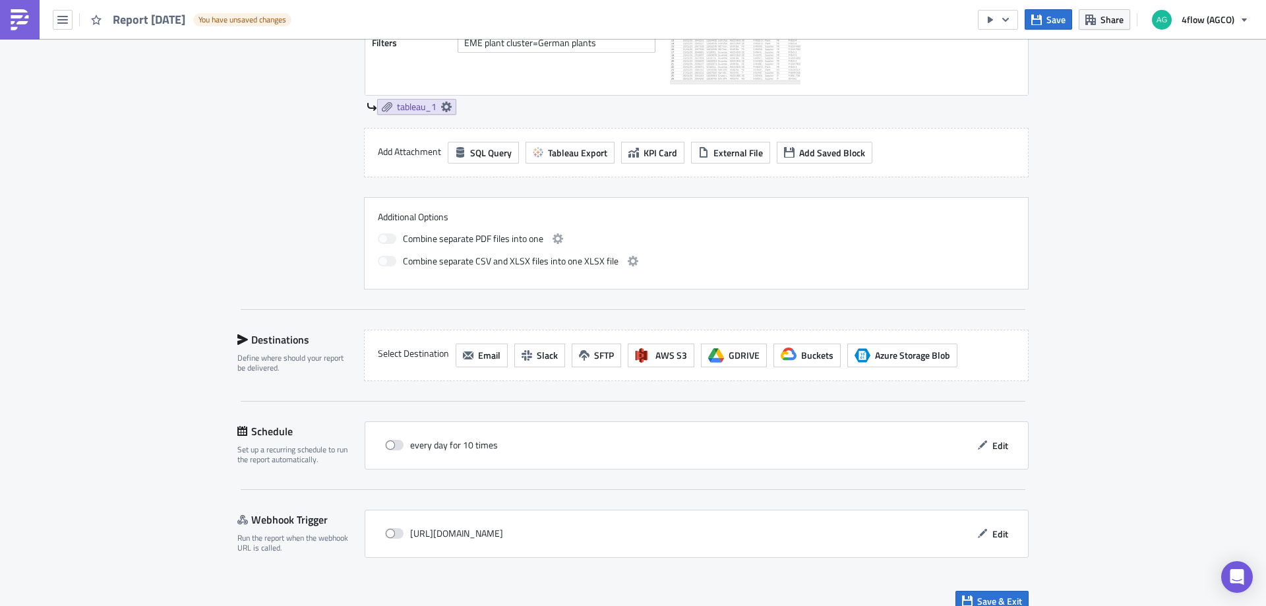
scroll to position [553, 0]
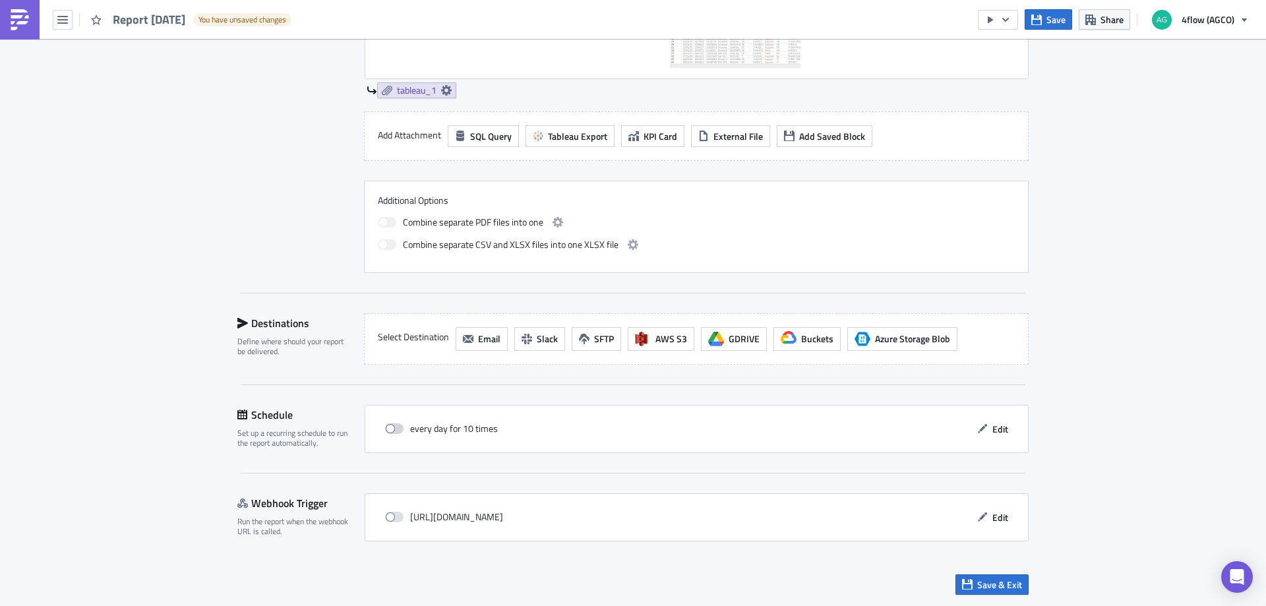
click at [386, 425] on span at bounding box center [394, 428] width 18 height 11
click at [388, 425] on input "checkbox" at bounding box center [392, 429] width 9 height 9
click at [385, 431] on span at bounding box center [394, 428] width 18 height 11
click at [388, 431] on input "checkbox" at bounding box center [392, 429] width 9 height 9
checkbox input "false"
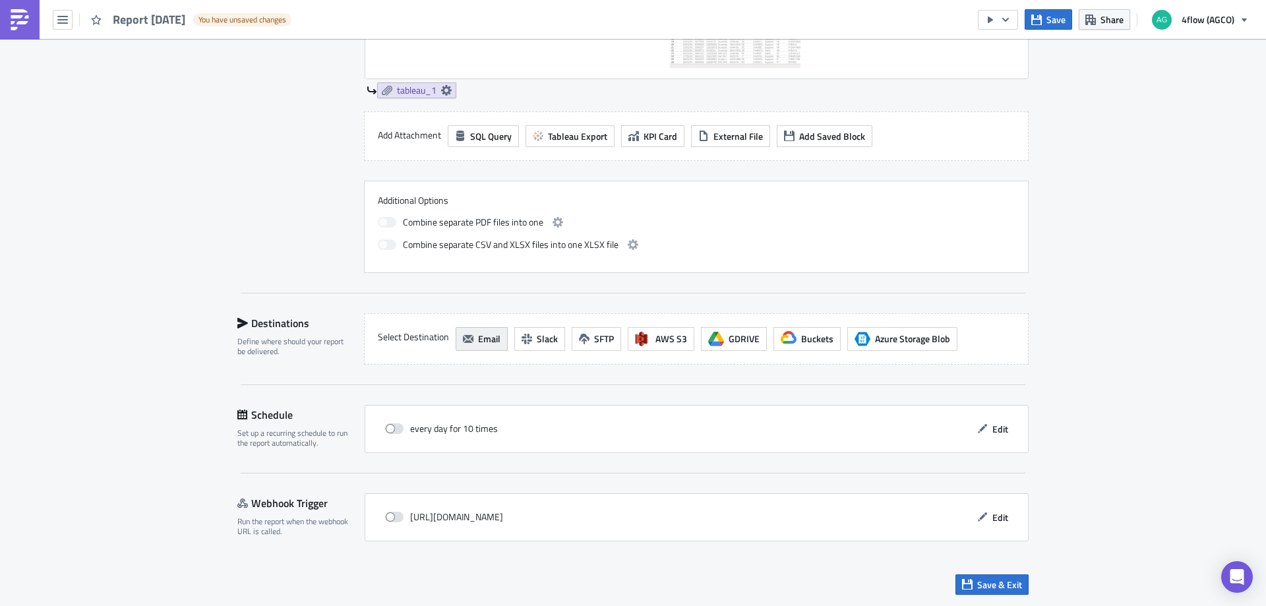
click at [466, 343] on icon "button" at bounding box center [468, 339] width 11 height 11
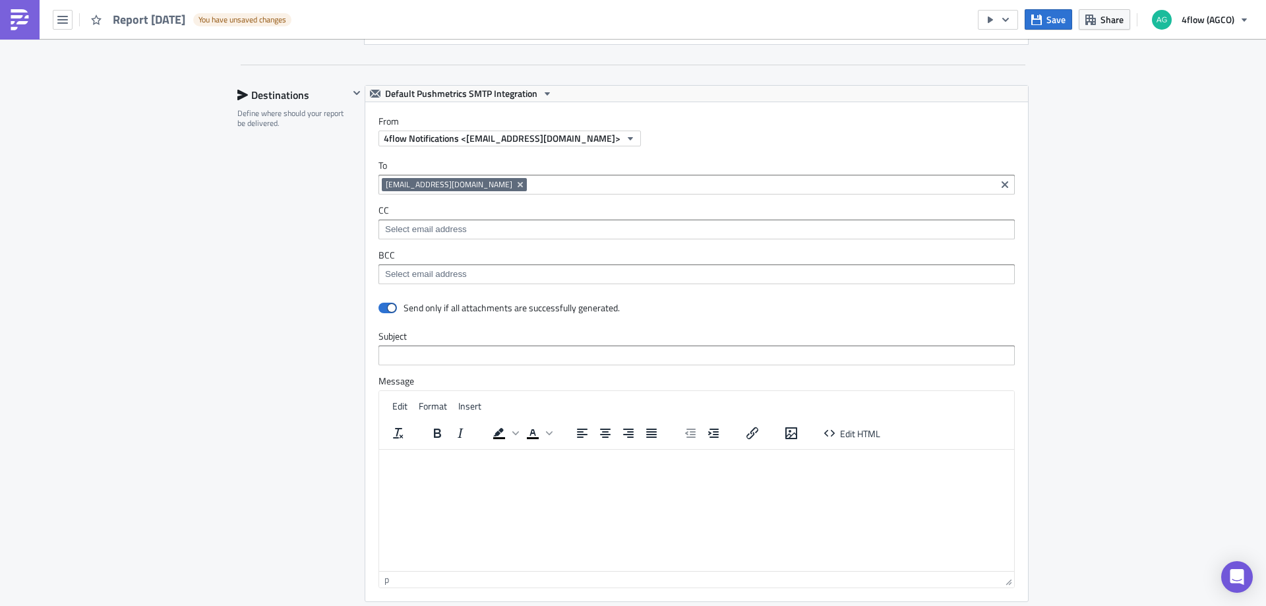
scroll to position [816, 0]
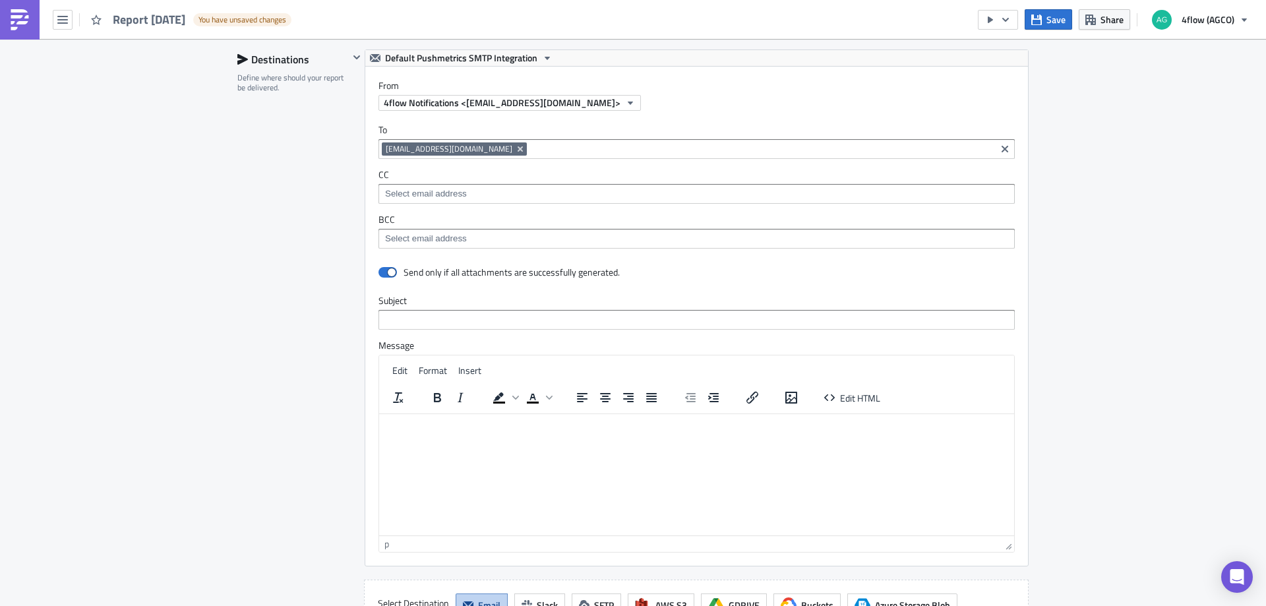
click at [525, 148] on button "Remove Tag" at bounding box center [521, 148] width 12 height 13
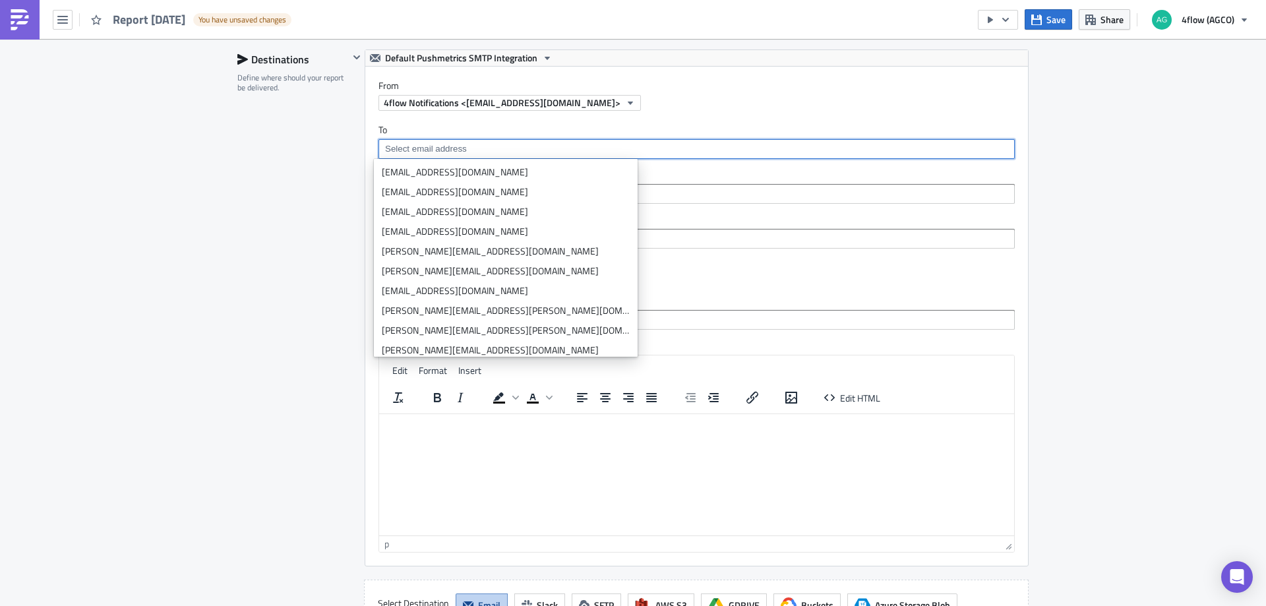
click at [495, 144] on input at bounding box center [696, 148] width 628 height 13
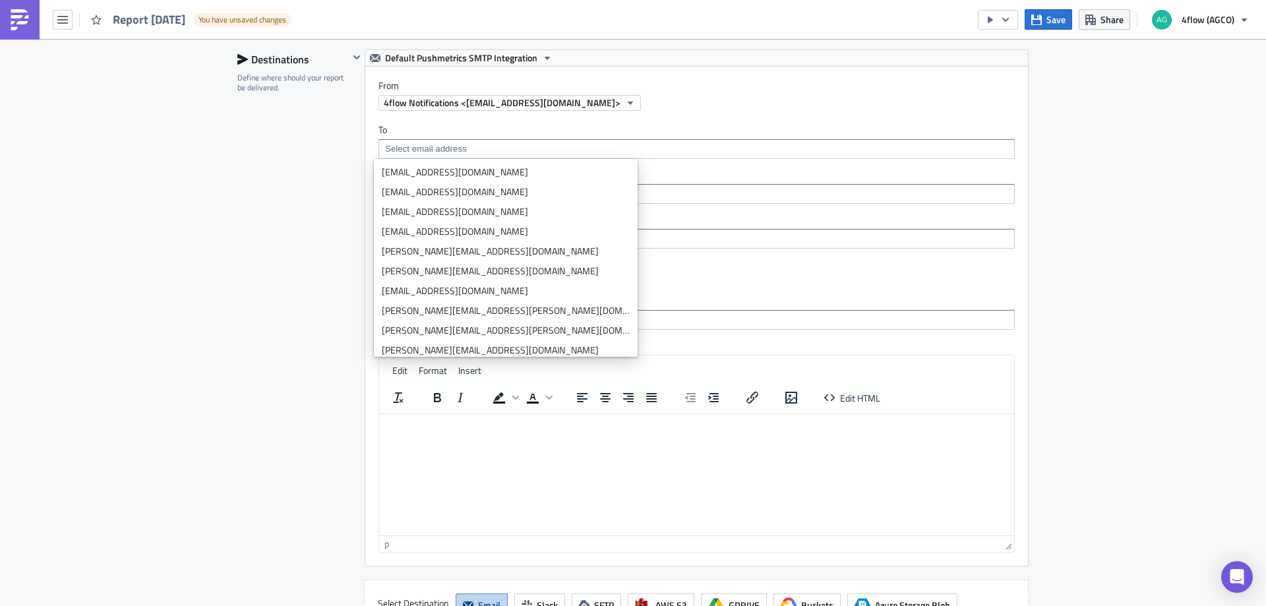
type input "EME plant cluster=Germn"
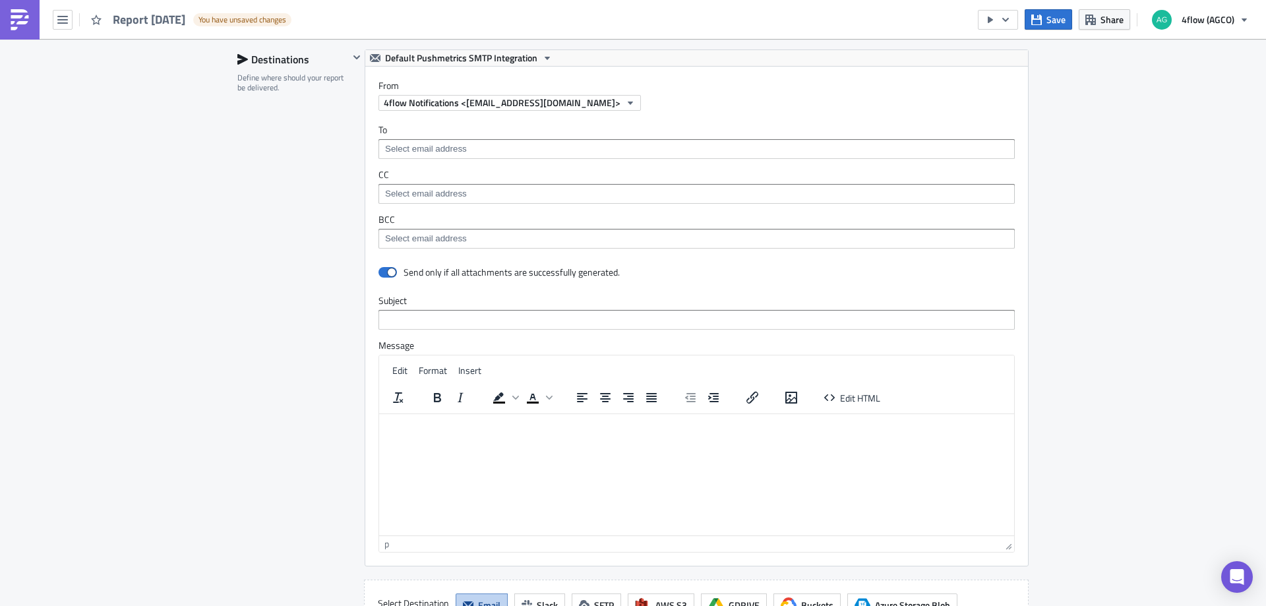
click at [280, 200] on div "Destinations Define where should your report be delivered." at bounding box center [292, 340] width 111 height 582
click at [421, 158] on div at bounding box center [696, 150] width 628 height 16
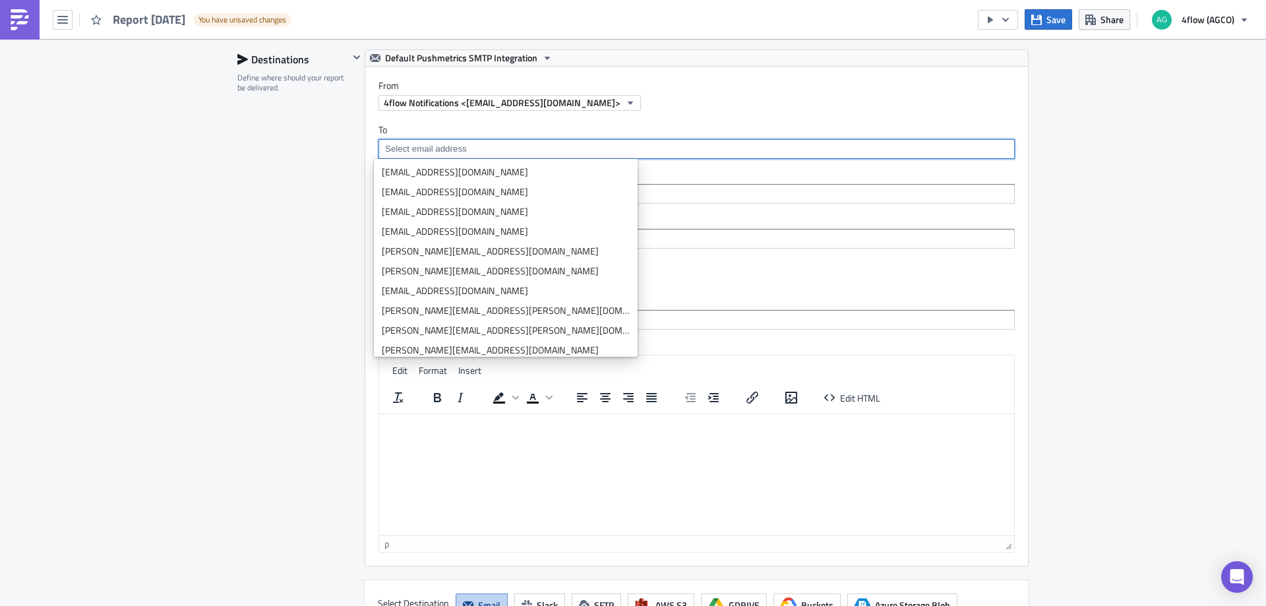
click at [427, 145] on input at bounding box center [696, 148] width 628 height 13
click at [417, 149] on input at bounding box center [696, 148] width 628 height 13
paste input "[EMAIL_ADDRESS][DOMAIN_NAME]"
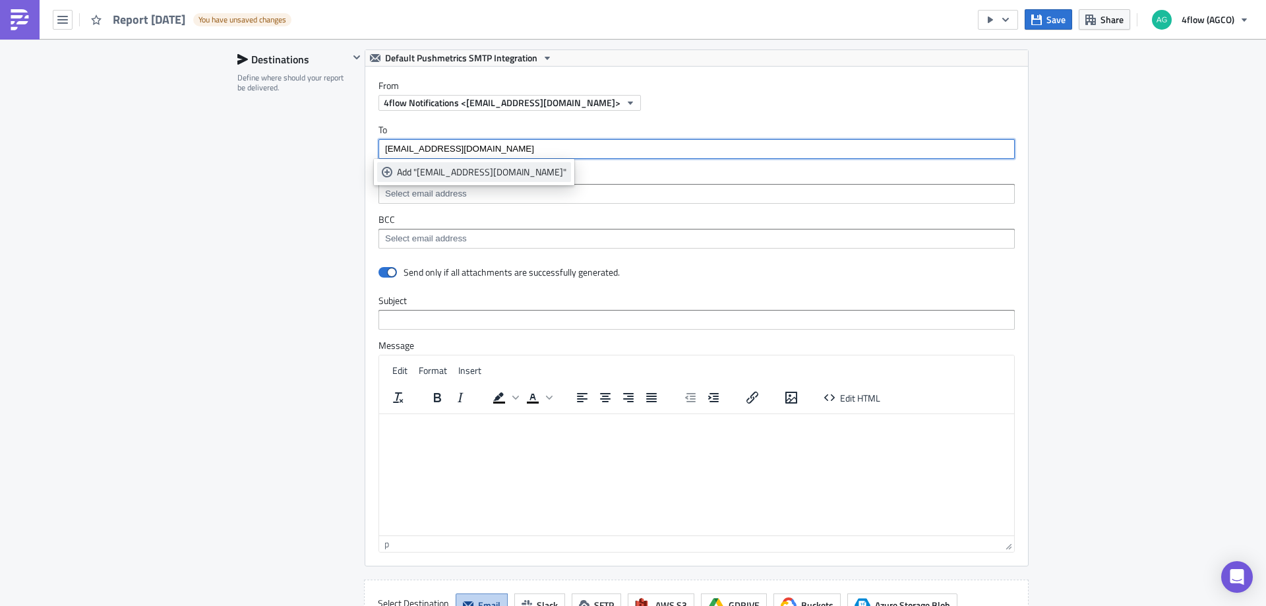
type input "[EMAIL_ADDRESS][DOMAIN_NAME]"
click at [429, 171] on div "Add "[EMAIL_ADDRESS][DOMAIN_NAME]"" at bounding box center [481, 171] width 169 height 13
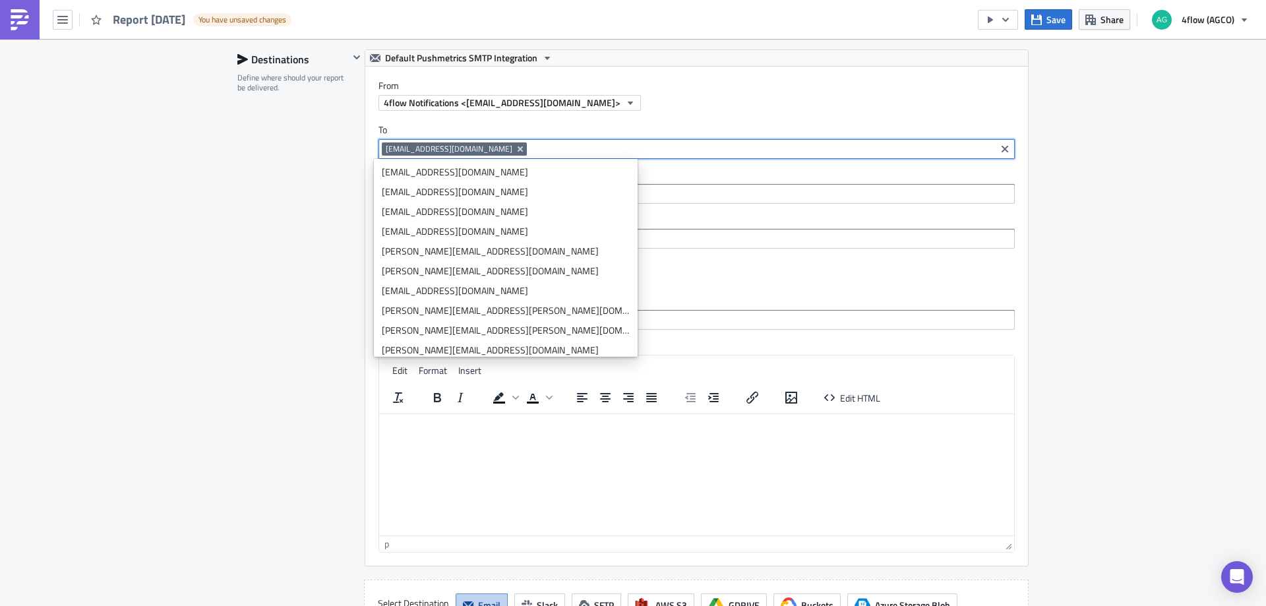
click at [247, 262] on div "Destinations Define where should your report be delivered." at bounding box center [292, 340] width 111 height 582
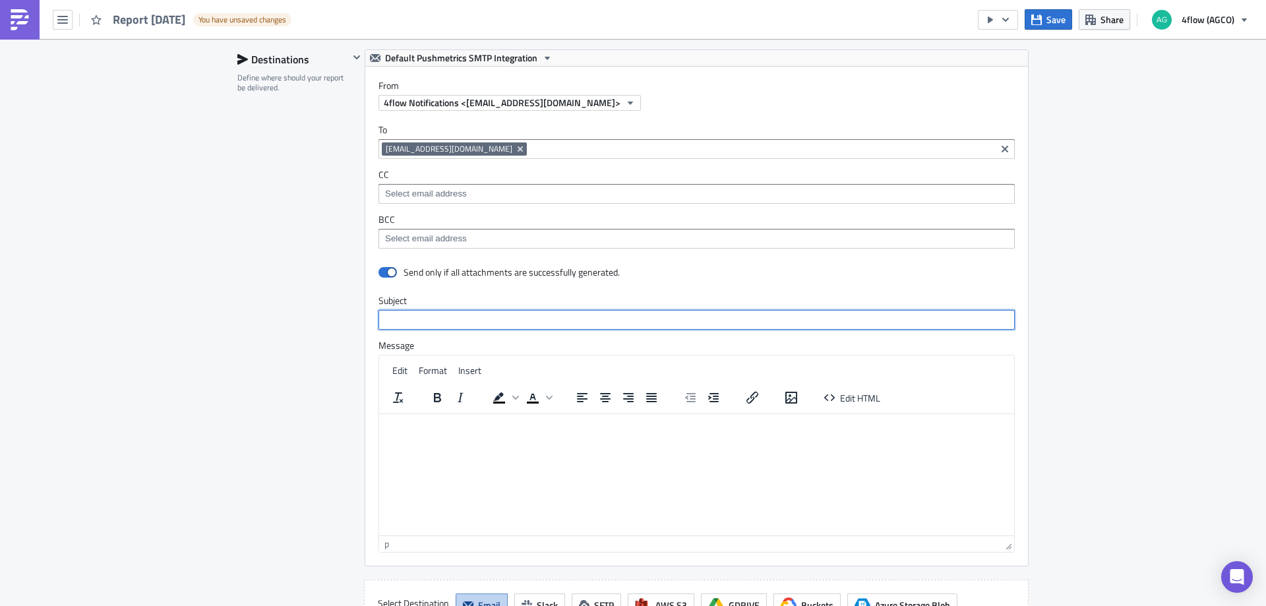
click at [411, 315] on input "text" at bounding box center [696, 320] width 636 height 20
type input "AGCO EME - Additional costs caused by external factors"
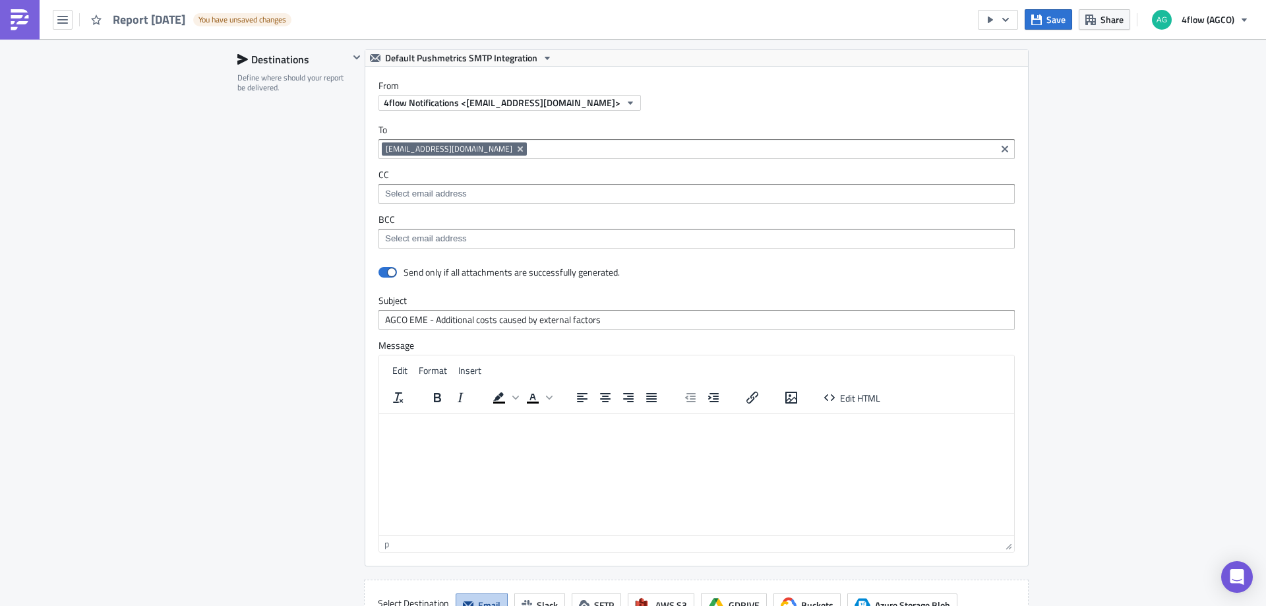
click at [431, 428] on p "Rich Text Area. Press ALT-0 for help." at bounding box center [696, 424] width 624 height 11
click at [314, 425] on div "Destinations Define where should your report be delivered." at bounding box center [292, 340] width 111 height 582
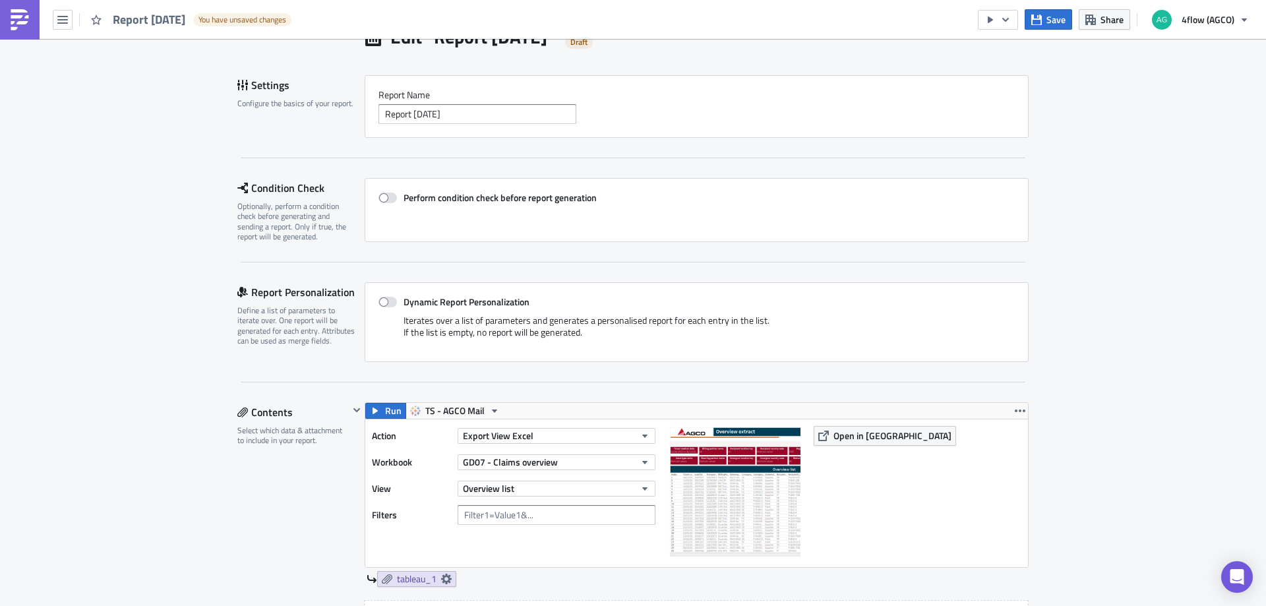
scroll to position [0, 0]
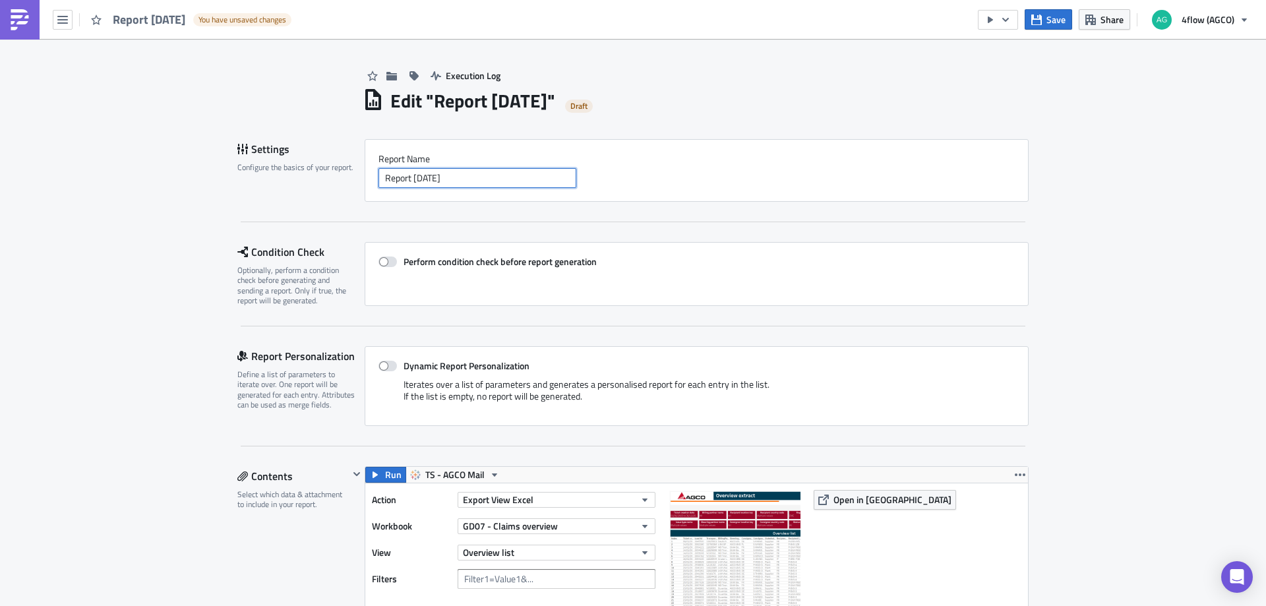
click at [473, 179] on input "Report [DATE]" at bounding box center [477, 178] width 198 height 20
type input "g"
type input "G"
type input "C"
paste input "Supplier Related Extra Cost for EME"
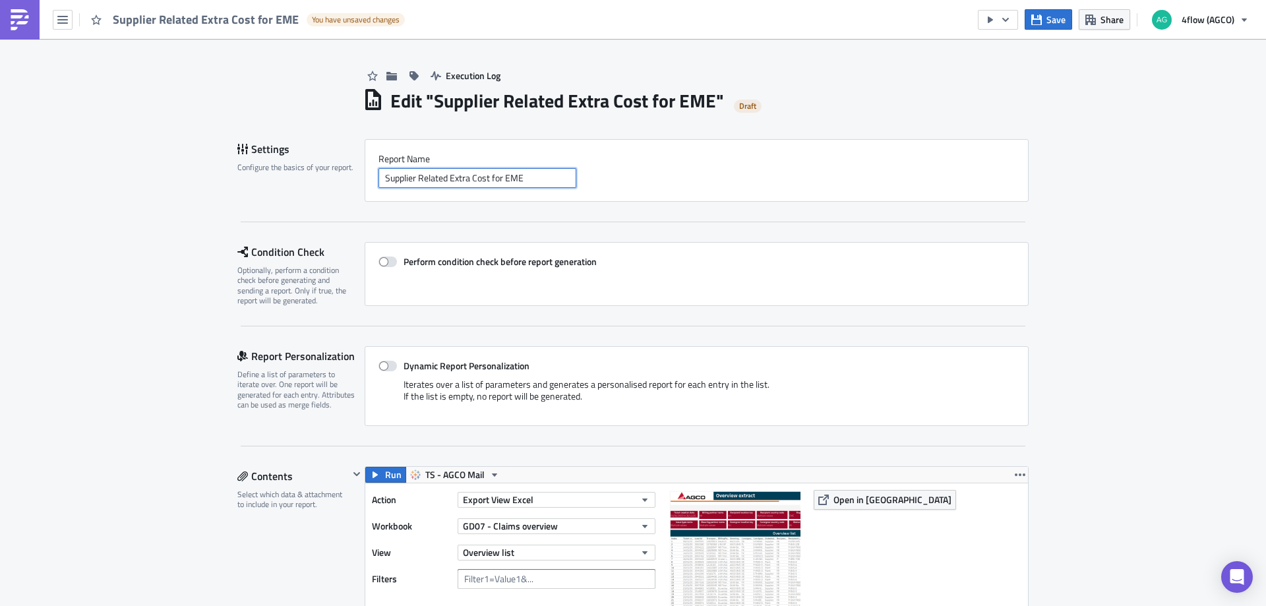
type input "Supplier Related Extra Cost for EME"
click at [1007, 34] on div "Save Share 4flow (AGCO)" at bounding box center [1117, 19] width 278 height 39
click at [1008, 24] on icon "button" at bounding box center [1005, 20] width 11 height 11
click at [1020, 45] on link "Send Just to Me" at bounding box center [1038, 53] width 112 height 20
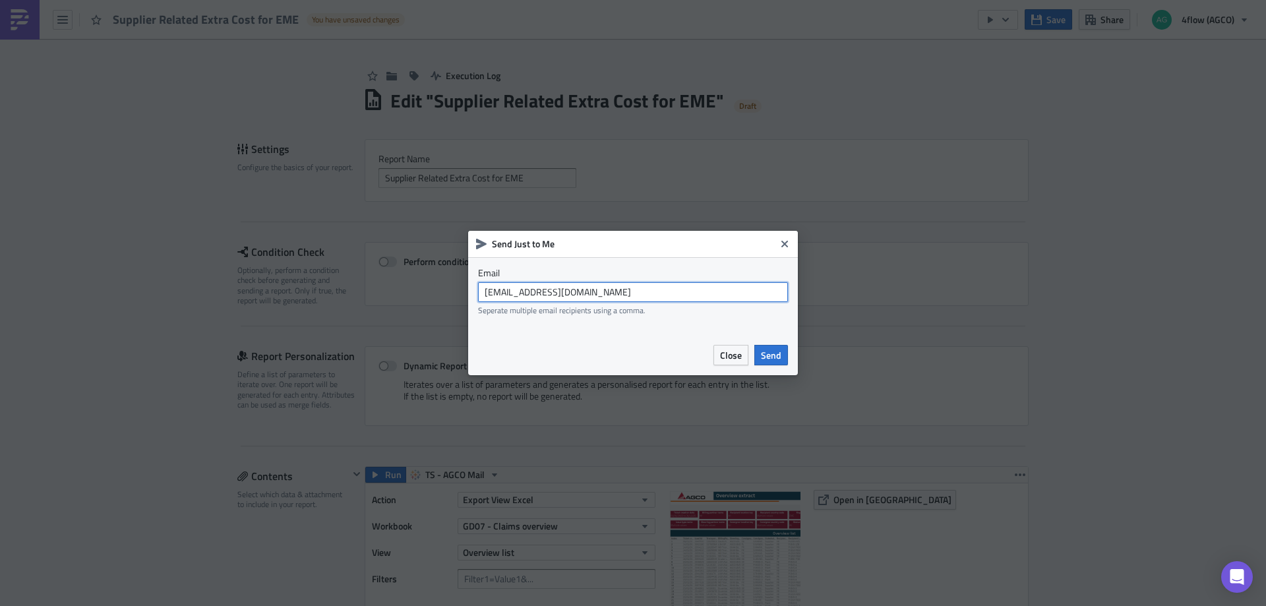
click at [615, 293] on input "[EMAIL_ADDRESS][DOMAIN_NAME]" at bounding box center [633, 292] width 310 height 20
type input "[PERSON_NAME][EMAIL_ADDRESS][DOMAIN_NAME]"
click at [764, 355] on span "Send" at bounding box center [771, 355] width 20 height 14
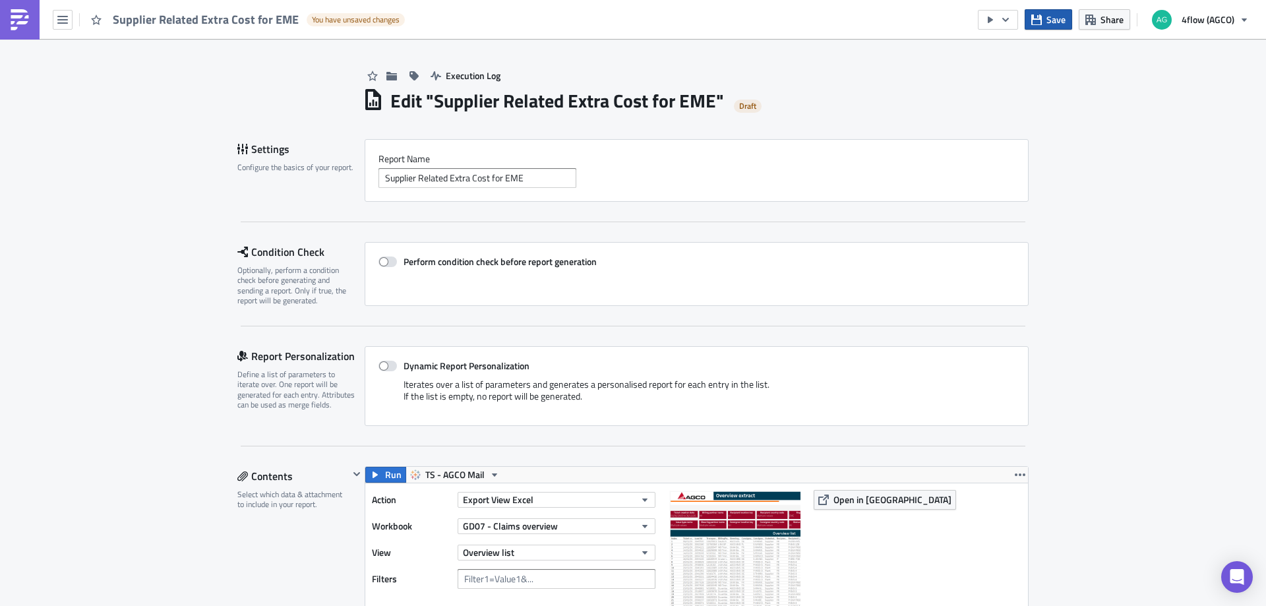
click at [1047, 26] on button "Save" at bounding box center [1048, 19] width 47 height 20
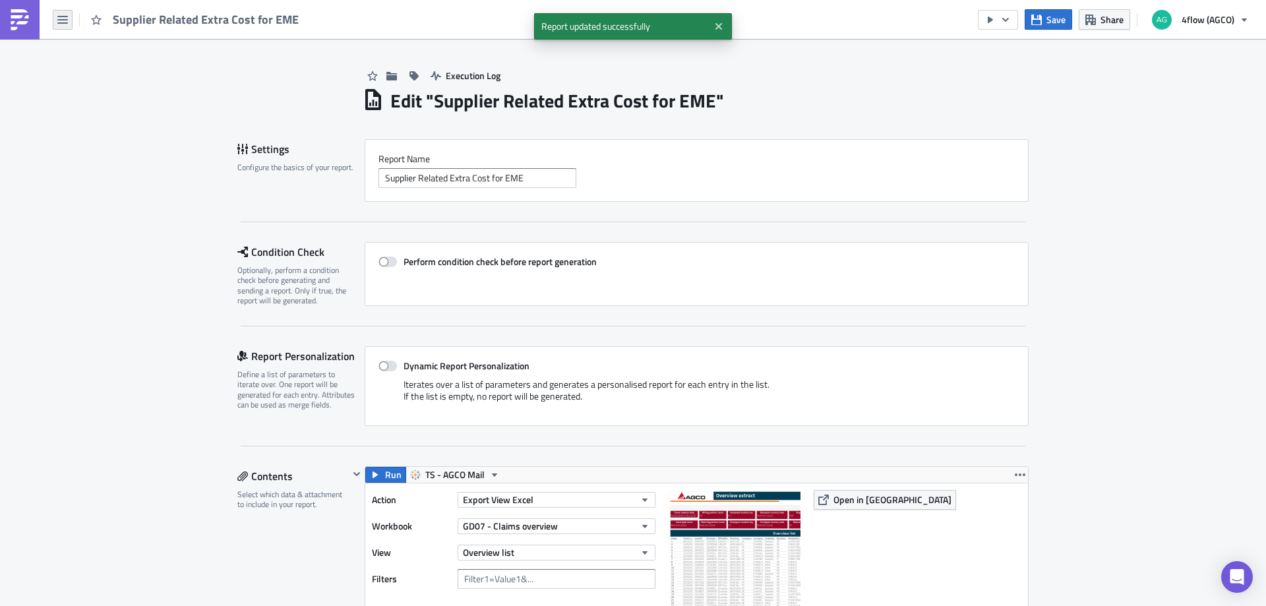
click at [67, 27] on button "button" at bounding box center [63, 20] width 20 height 20
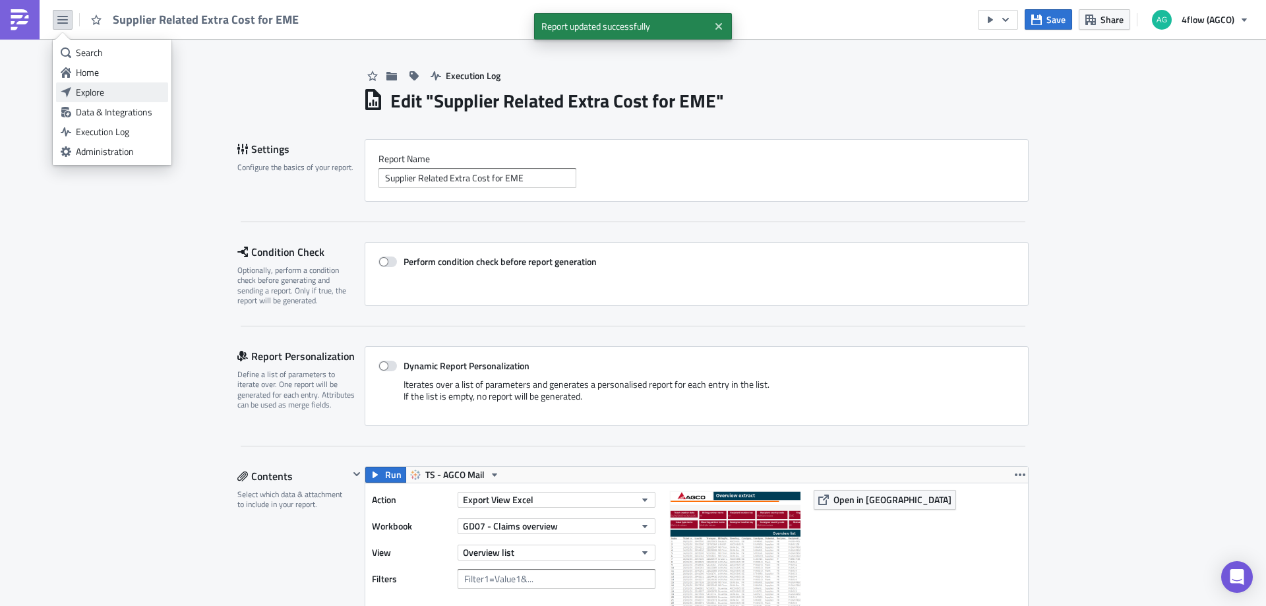
click at [106, 92] on div "Explore" at bounding box center [120, 92] width 88 height 13
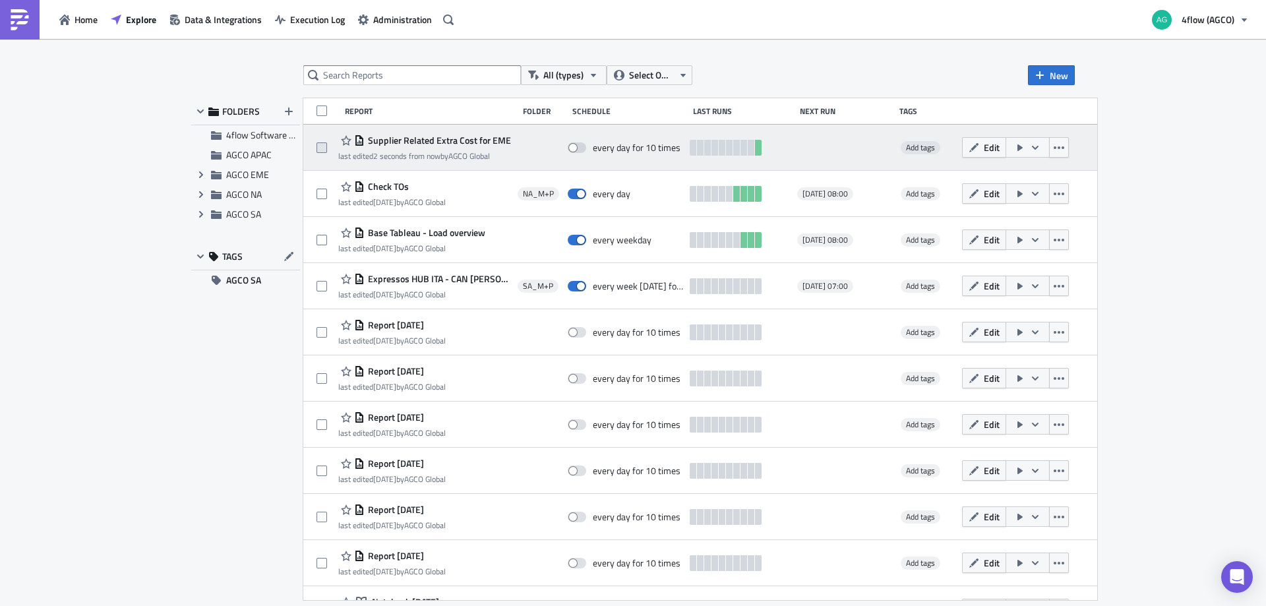
click at [320, 149] on span at bounding box center [321, 147] width 11 height 11
click at [320, 149] on input "checkbox" at bounding box center [323, 148] width 9 height 9
checkbox input "true"
click at [1064, 145] on icon "button" at bounding box center [1059, 147] width 11 height 11
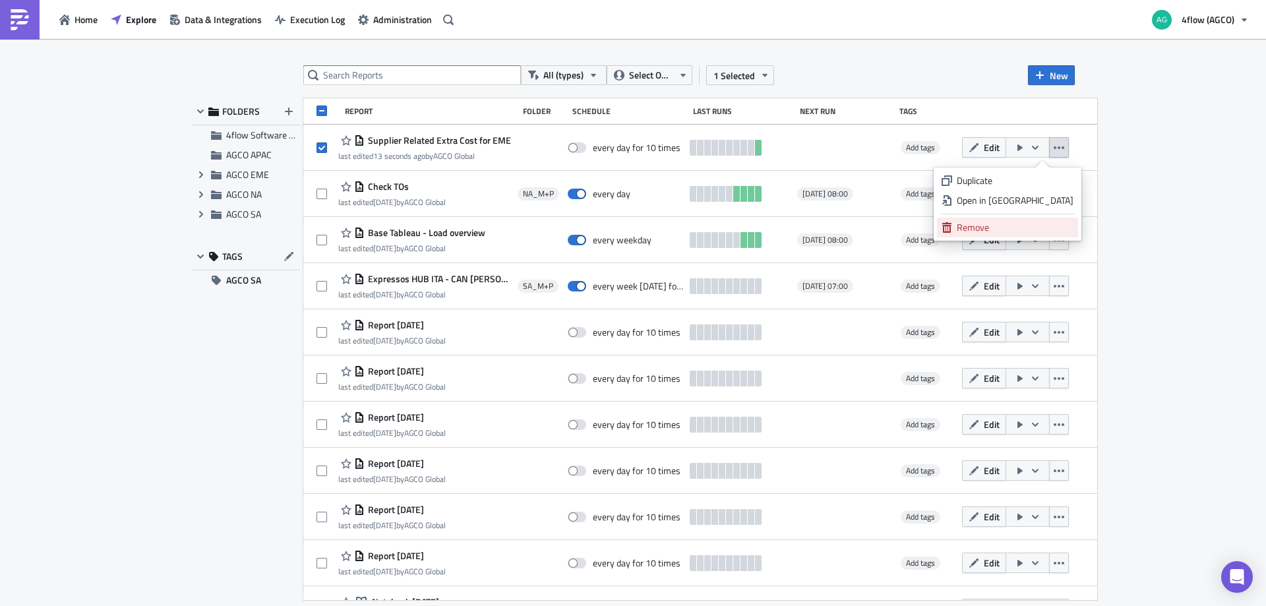
click at [1006, 226] on div "Remove" at bounding box center [1015, 227] width 117 height 13
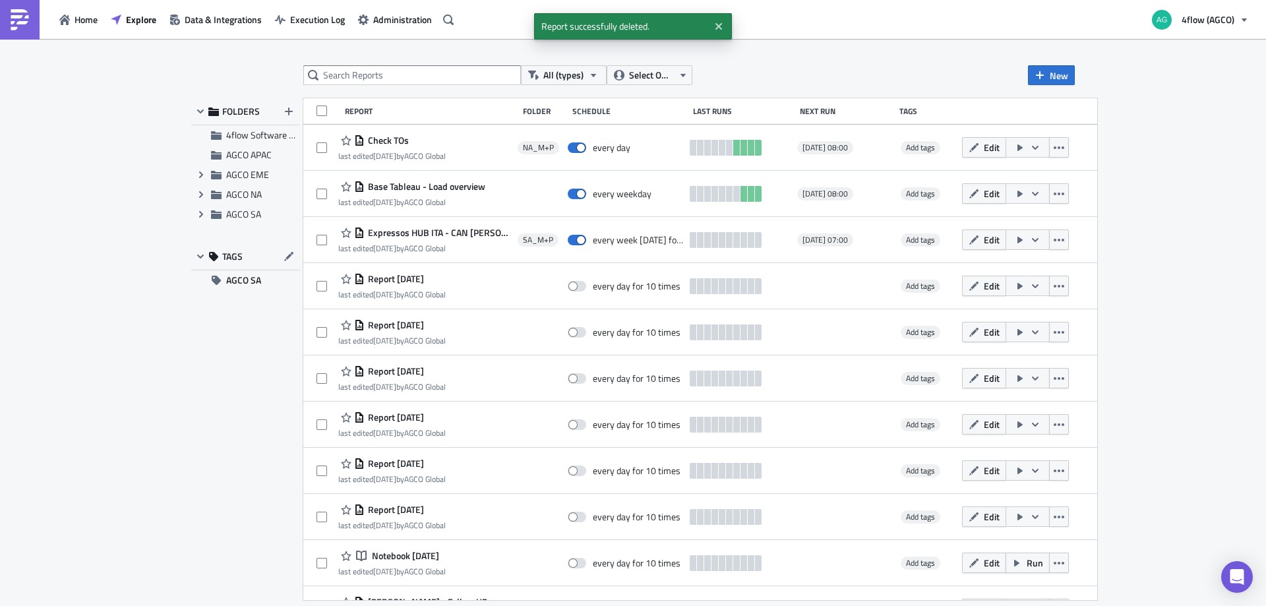
click at [115, 171] on div "All (types) Select Owner New FOLDERS 4flow Software KAM AGCO APAC Expand group …" at bounding box center [633, 323] width 1266 height 569
